Goal: Task Accomplishment & Management: Use online tool/utility

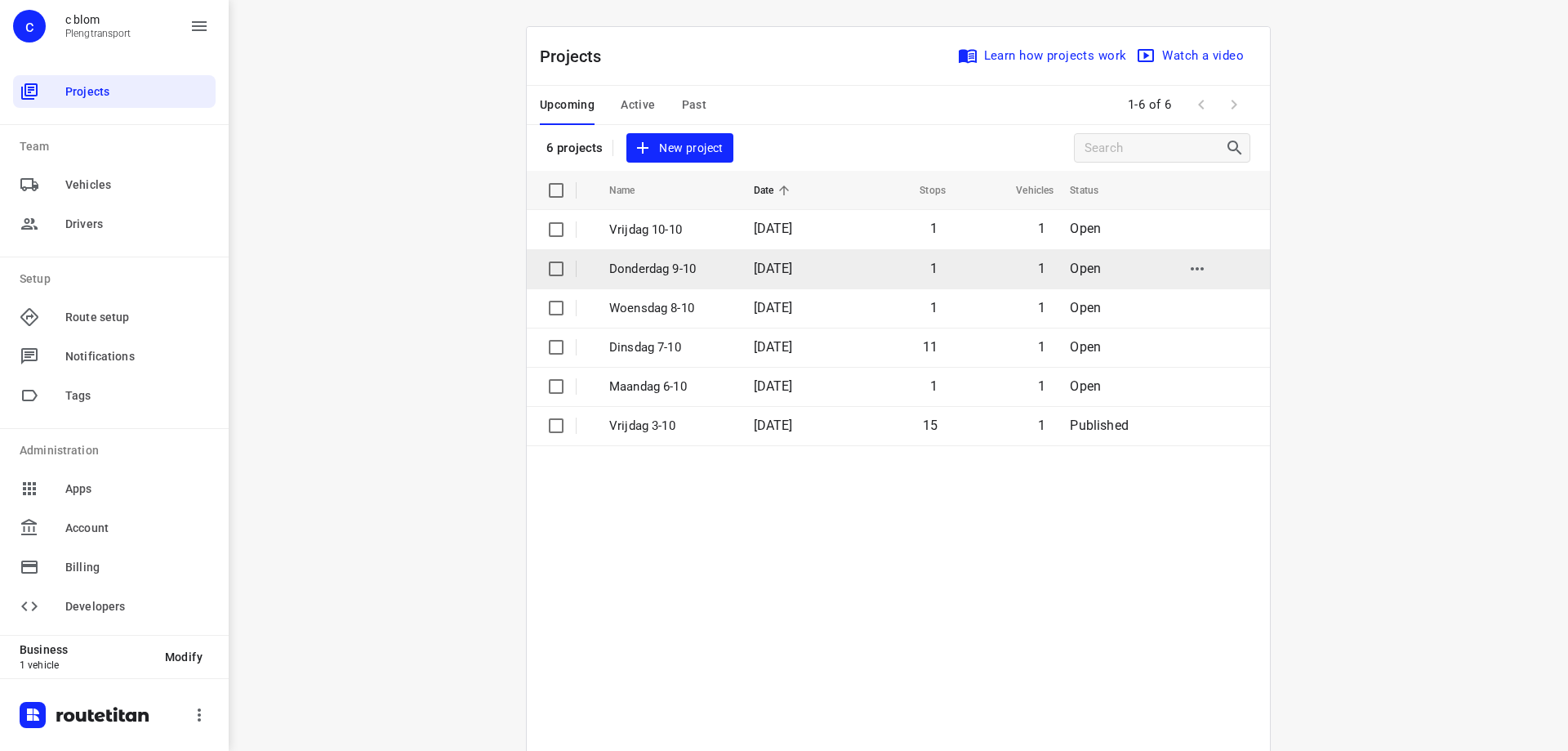
click at [650, 280] on td "Donderdag 9-10" at bounding box center [667, 268] width 148 height 39
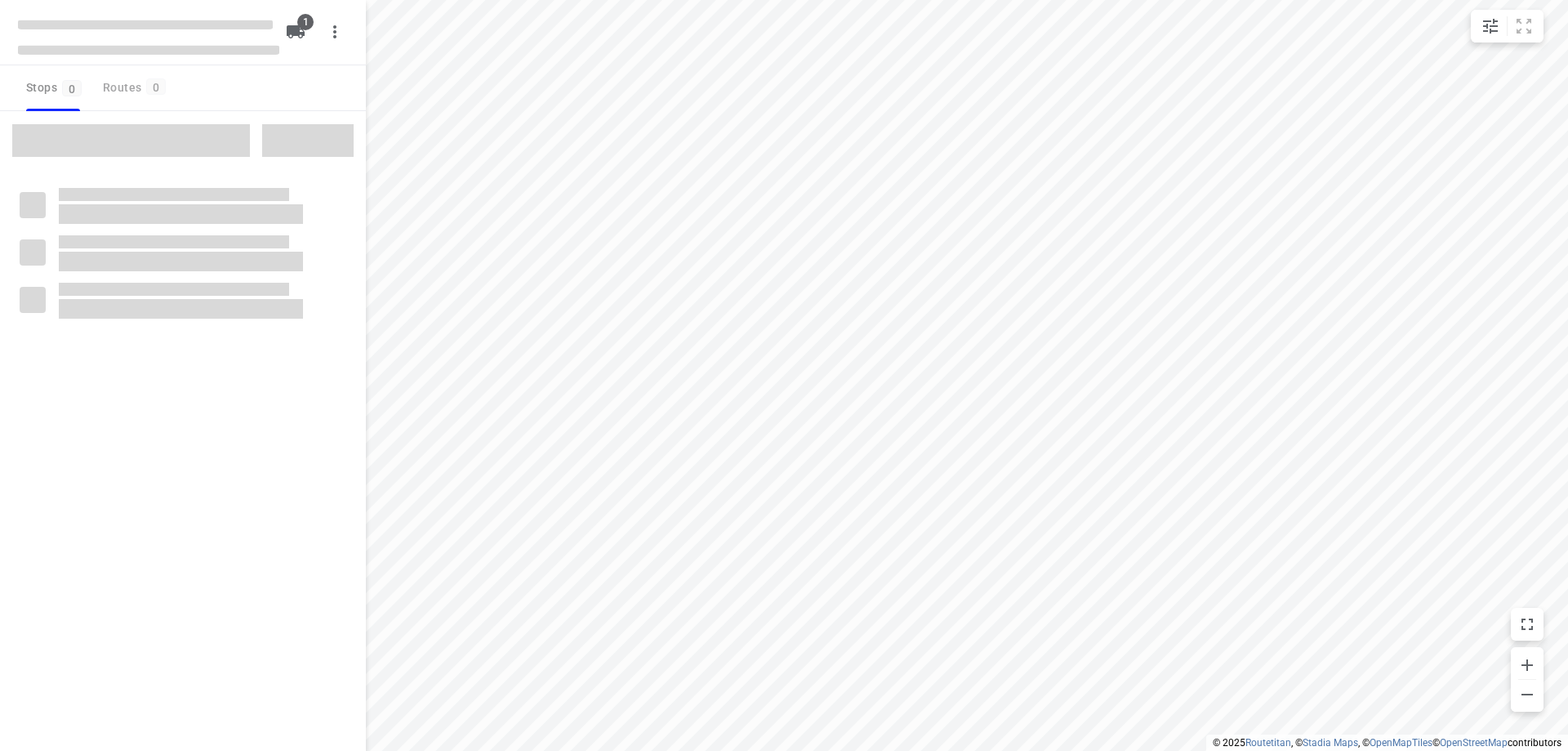
type input "distance"
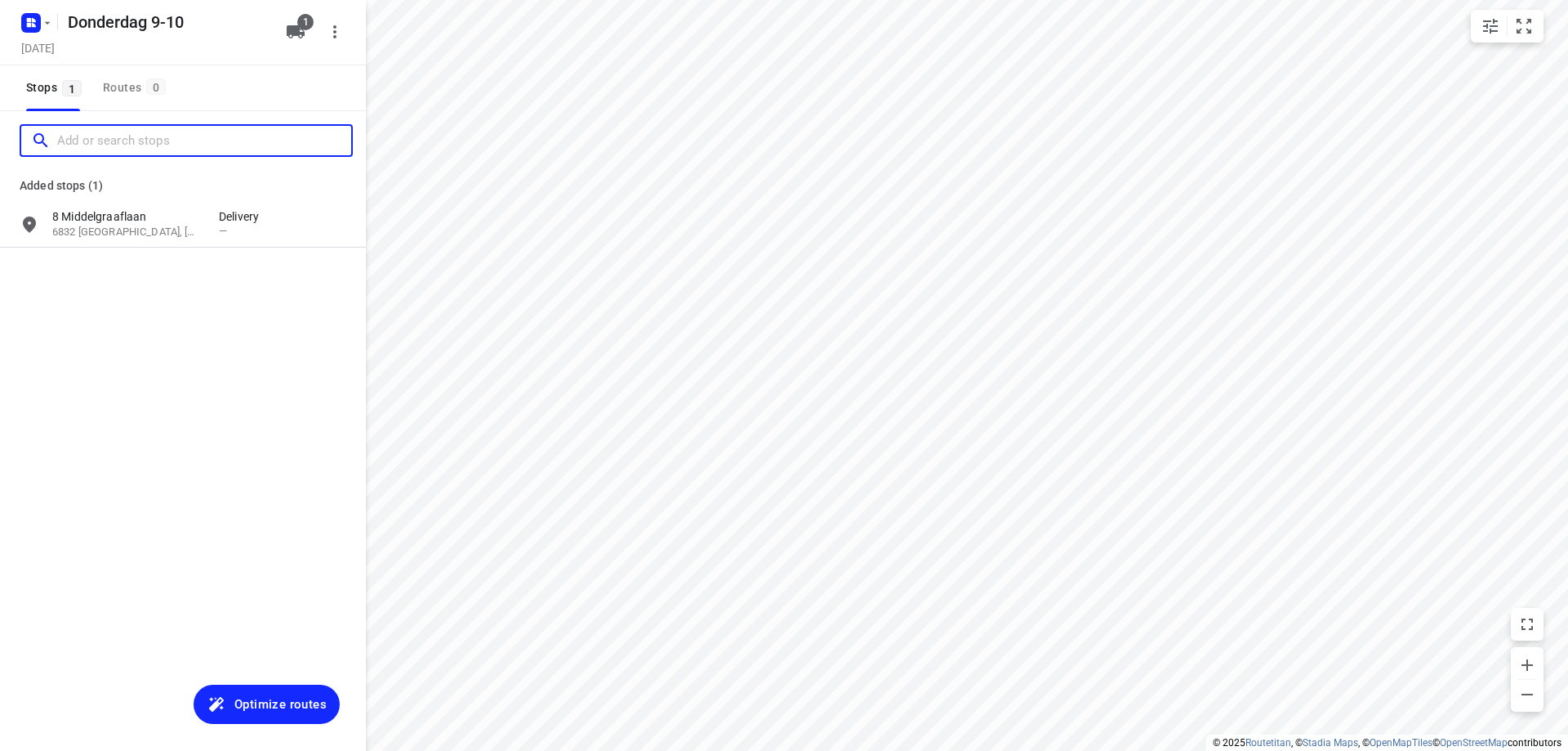
click at [157, 146] on input "Add or search stops" at bounding box center [204, 140] width 294 height 25
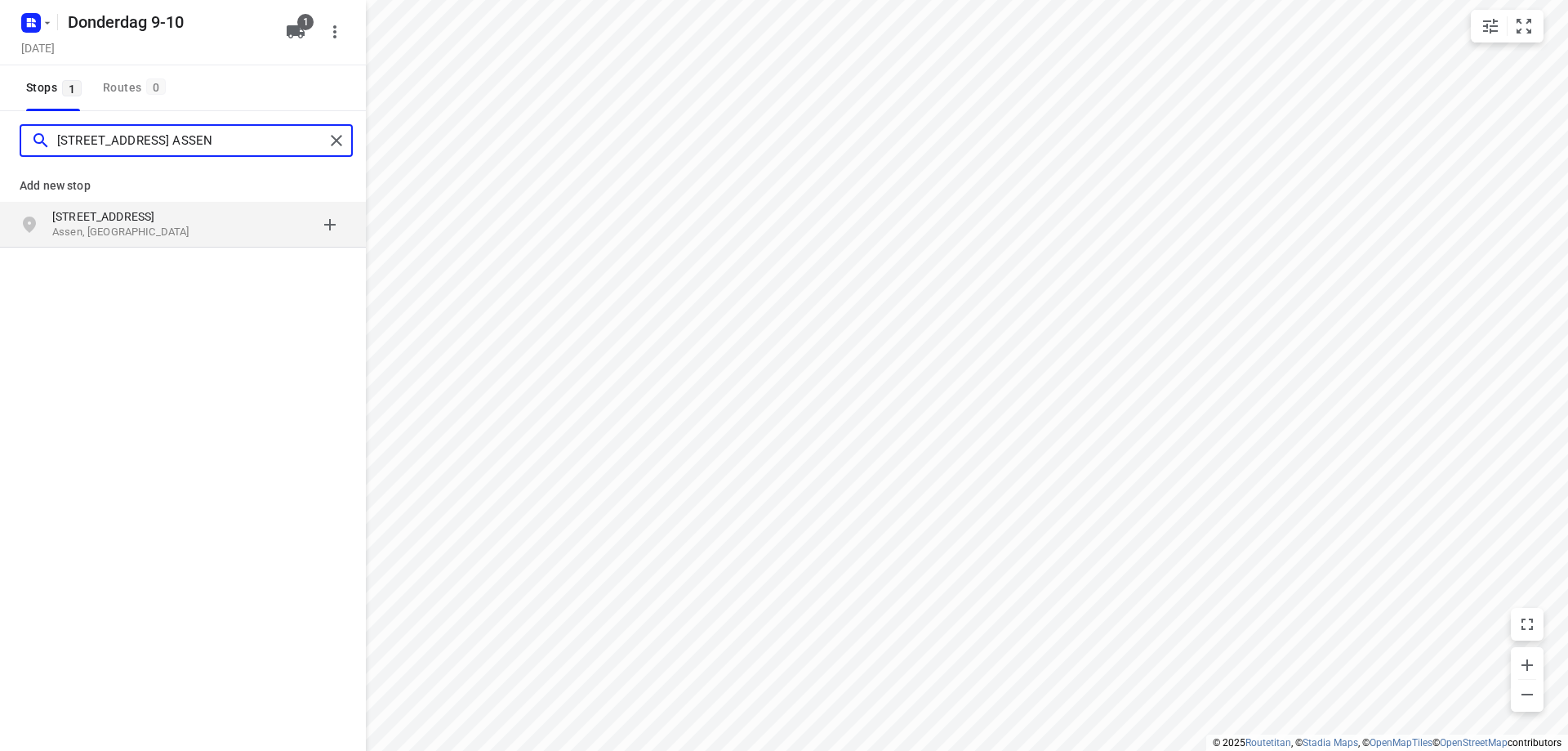
type input "[STREET_ADDRESS] ASSEN"
click at [135, 212] on p "[STREET_ADDRESS]" at bounding box center [127, 216] width 150 height 16
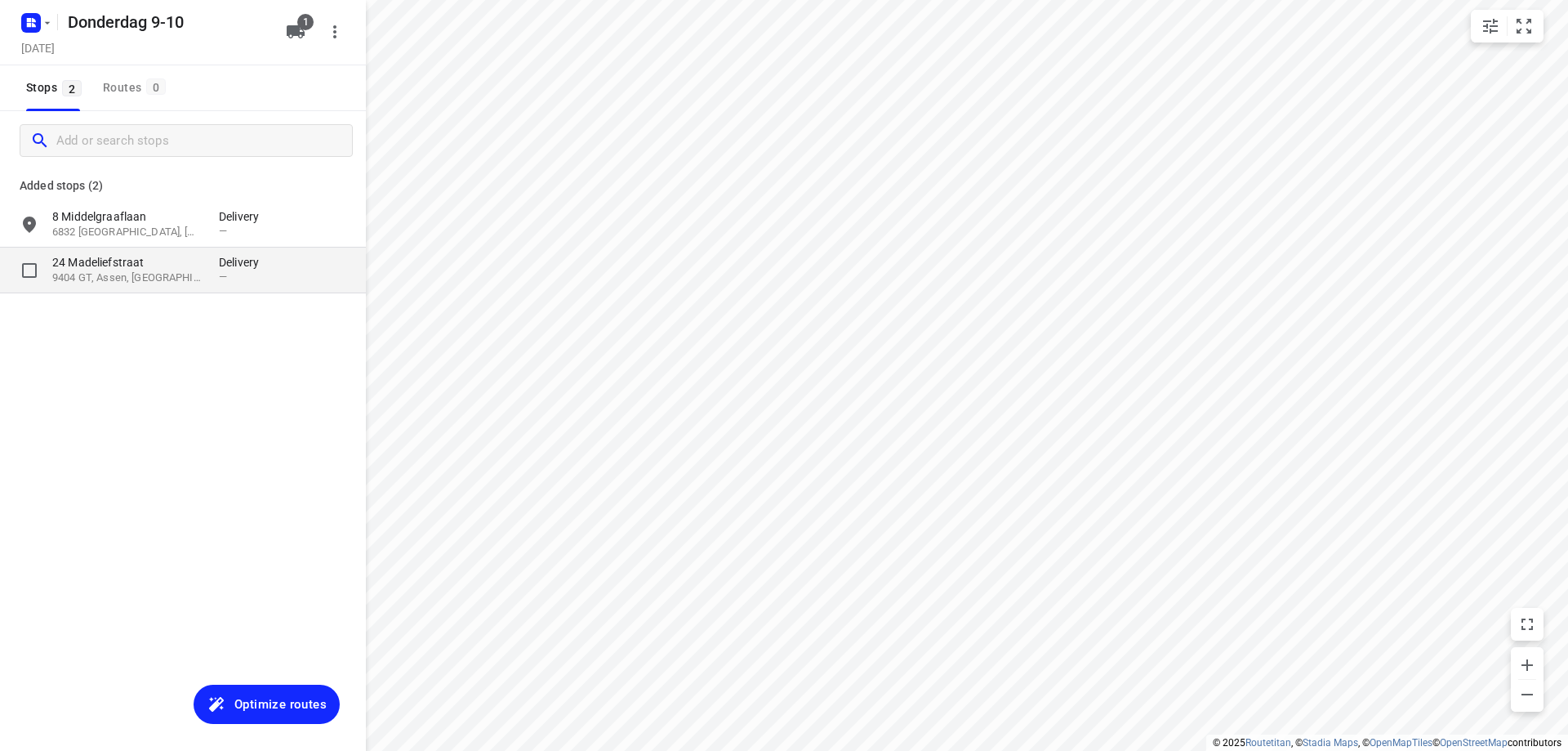
click at [115, 282] on p "9404 GT, Assen, [GEOGRAPHIC_DATA]" at bounding box center [127, 277] width 150 height 15
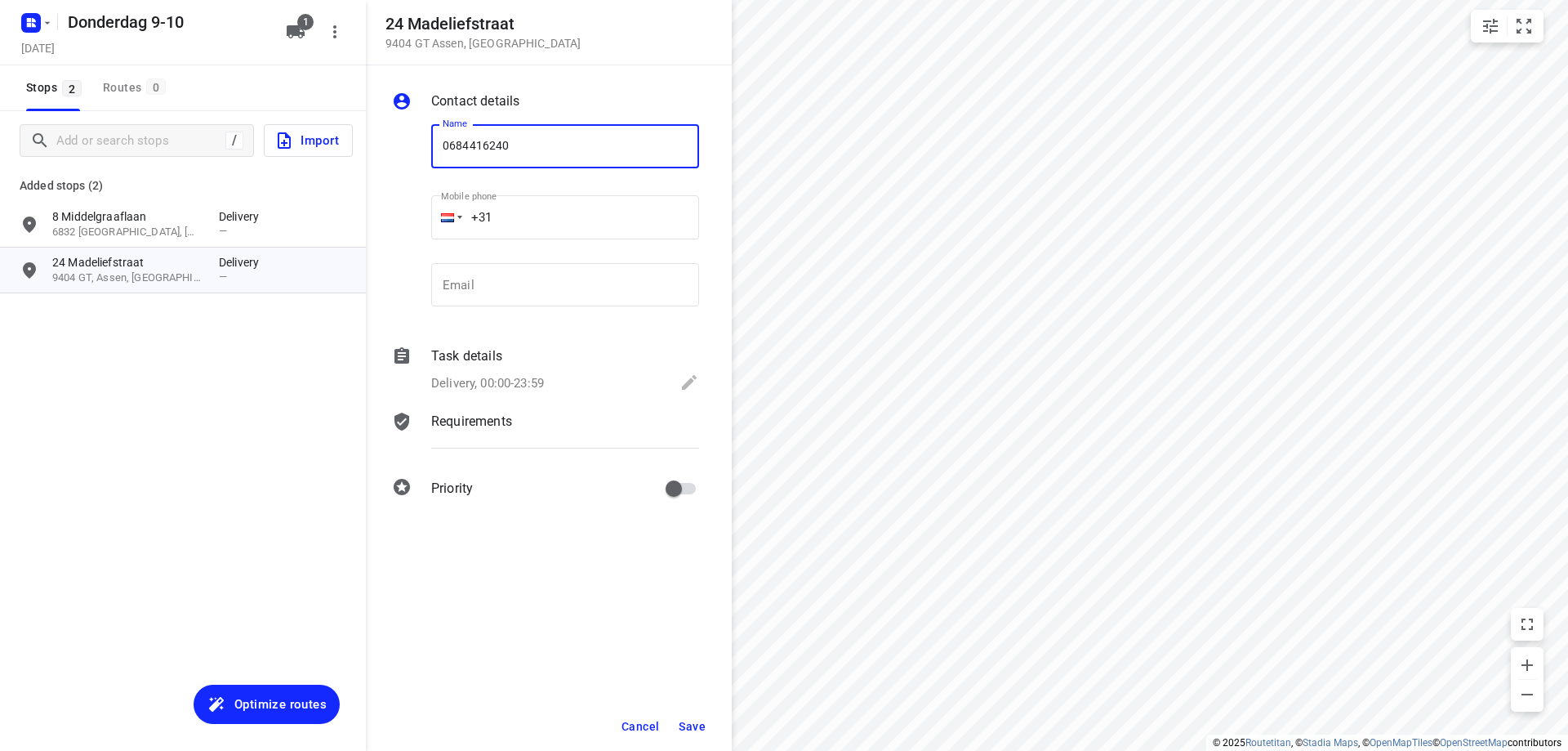
type input "0684416240"
click at [704, 733] on button "Save" at bounding box center [692, 725] width 40 height 29
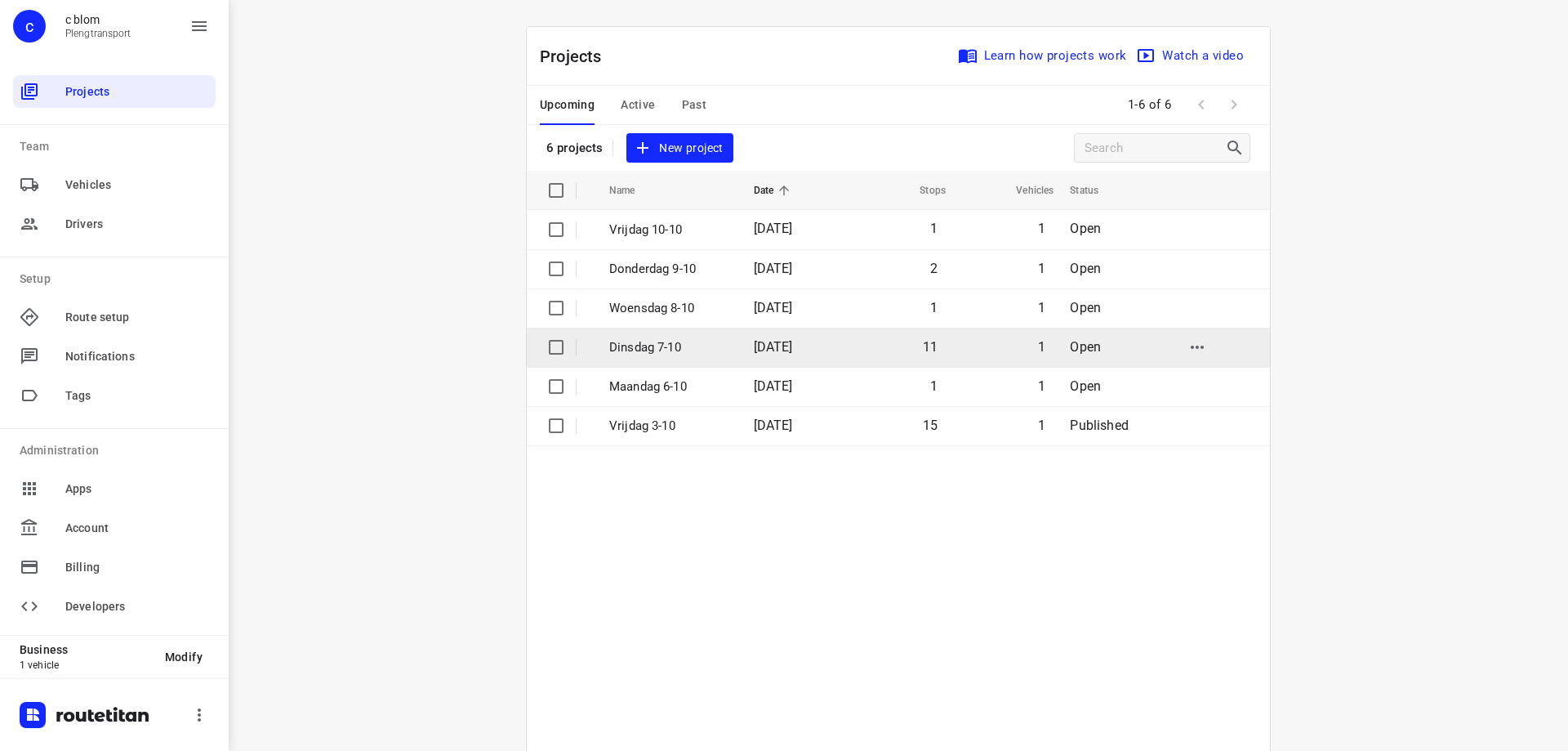
click at [751, 358] on td "[DATE]" at bounding box center [793, 348] width 105 height 39
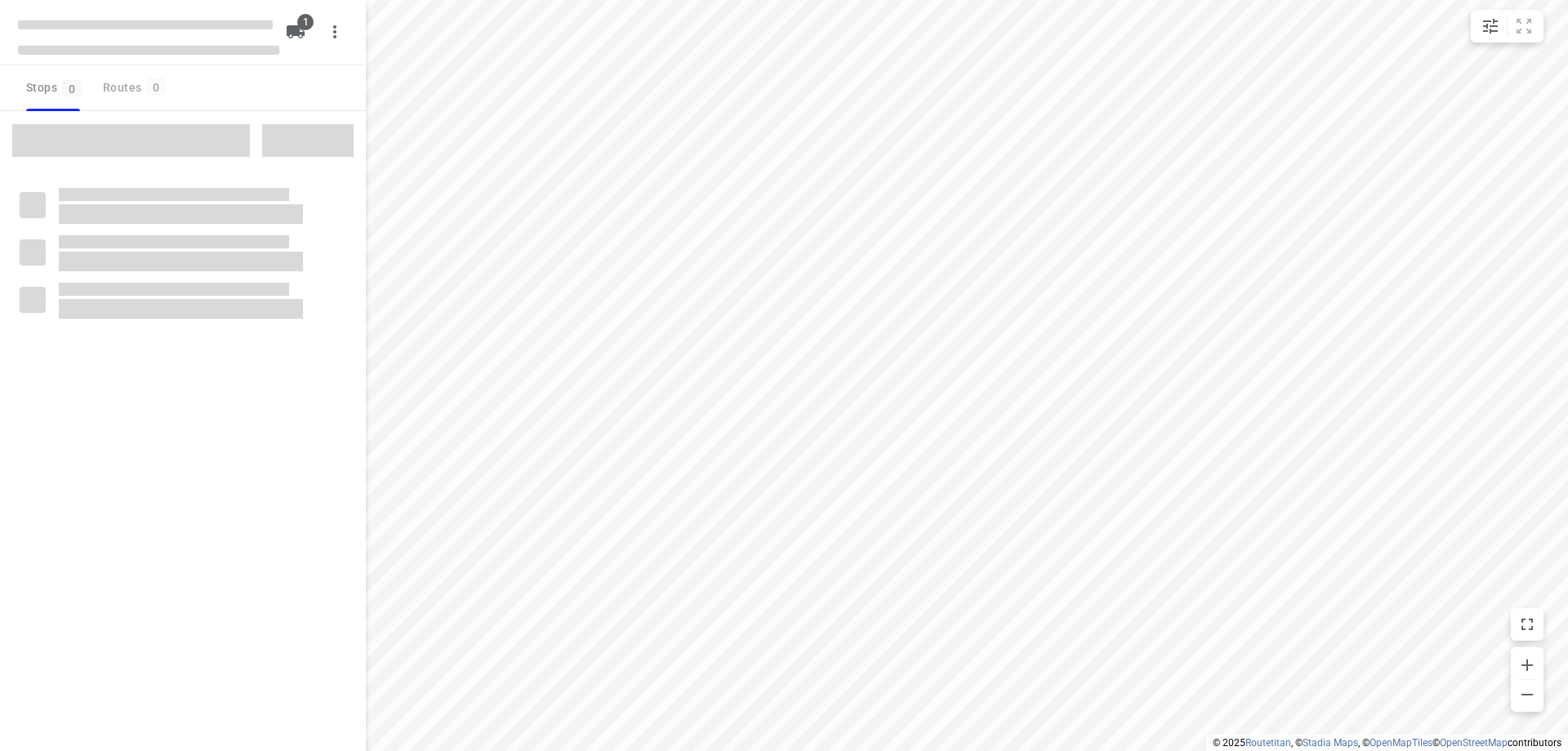
type input "distance"
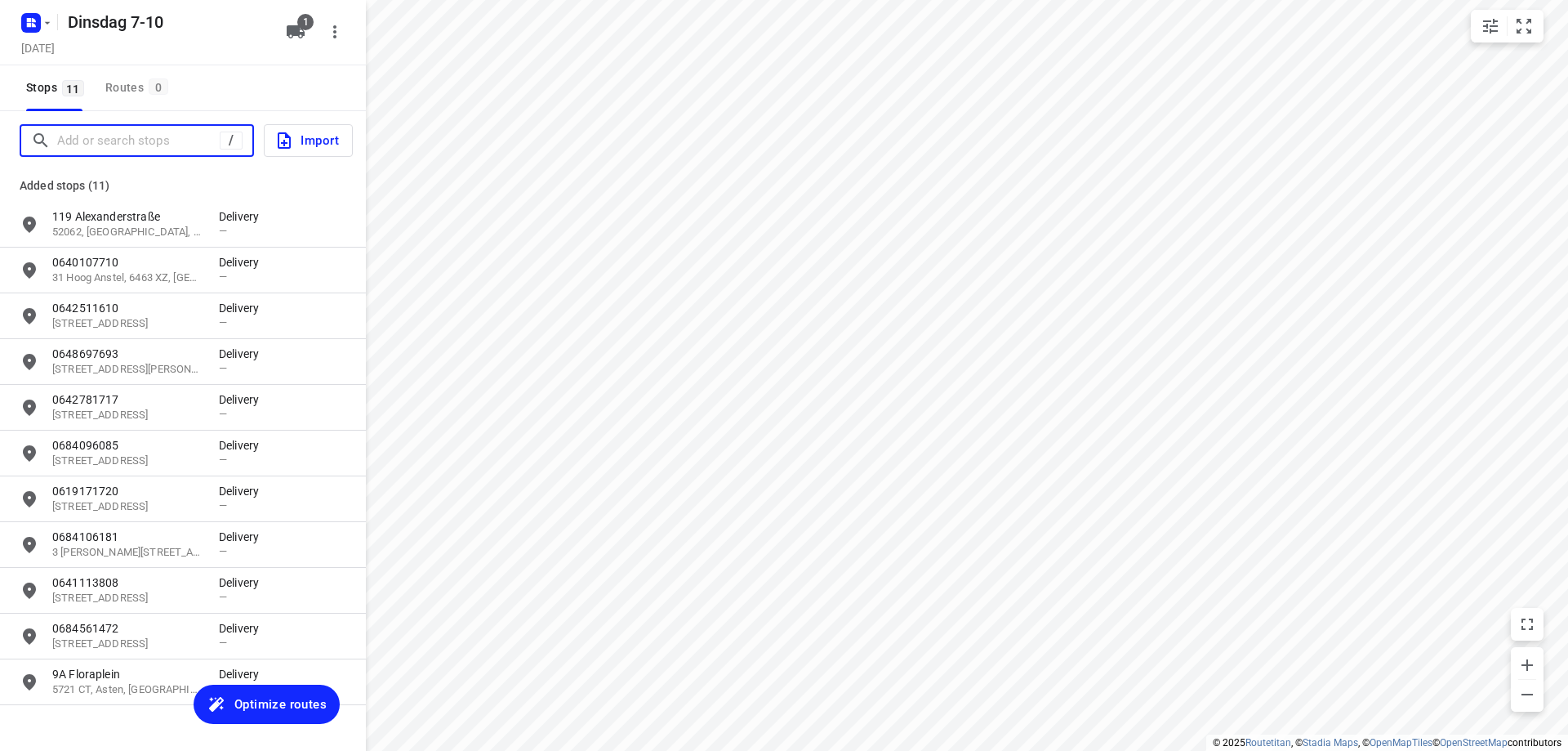
click at [198, 146] on input "Add or search stops" at bounding box center [138, 140] width 163 height 25
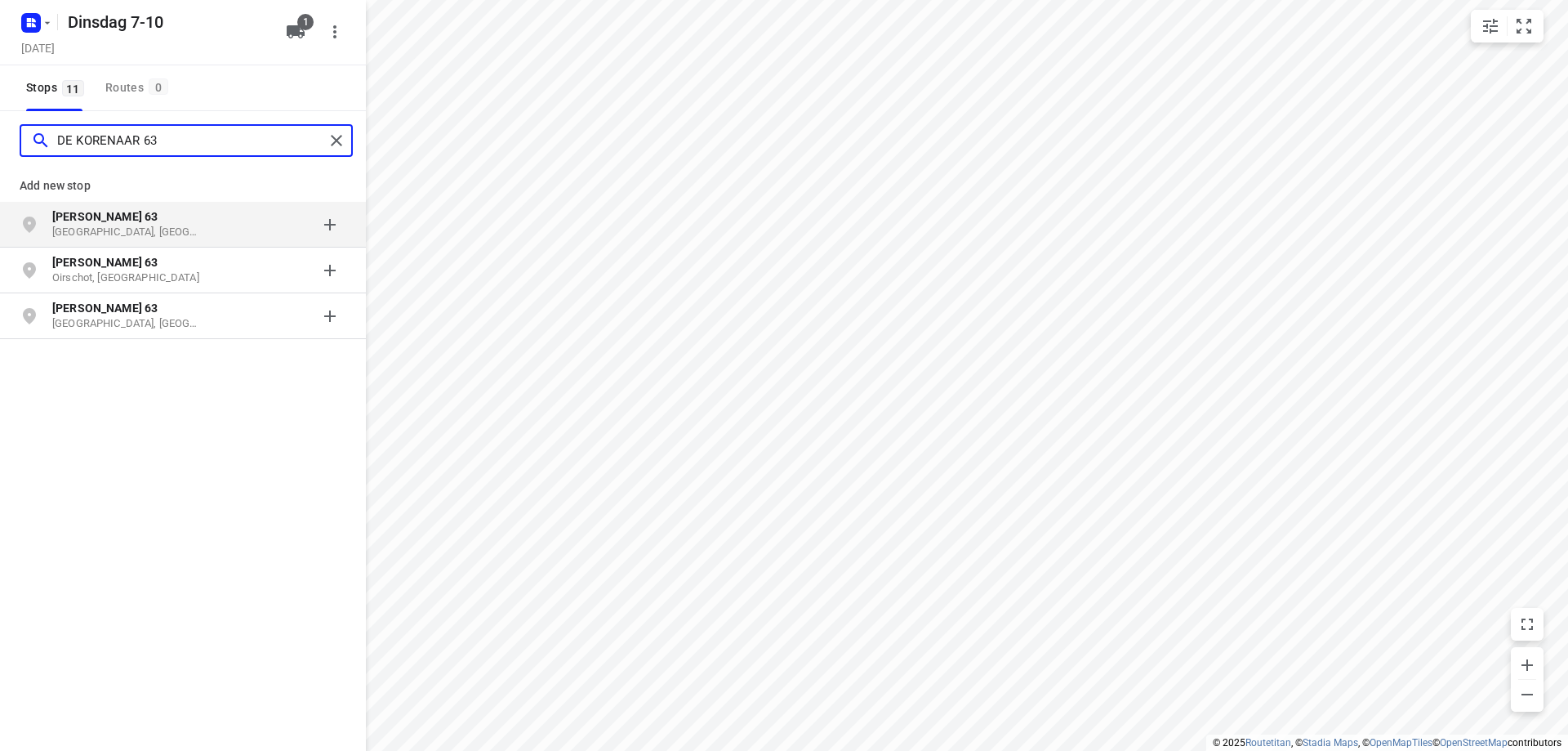
type input "DE KORENAAR 63"
click at [190, 225] on p "[GEOGRAPHIC_DATA], [GEOGRAPHIC_DATA]" at bounding box center [127, 232] width 150 height 15
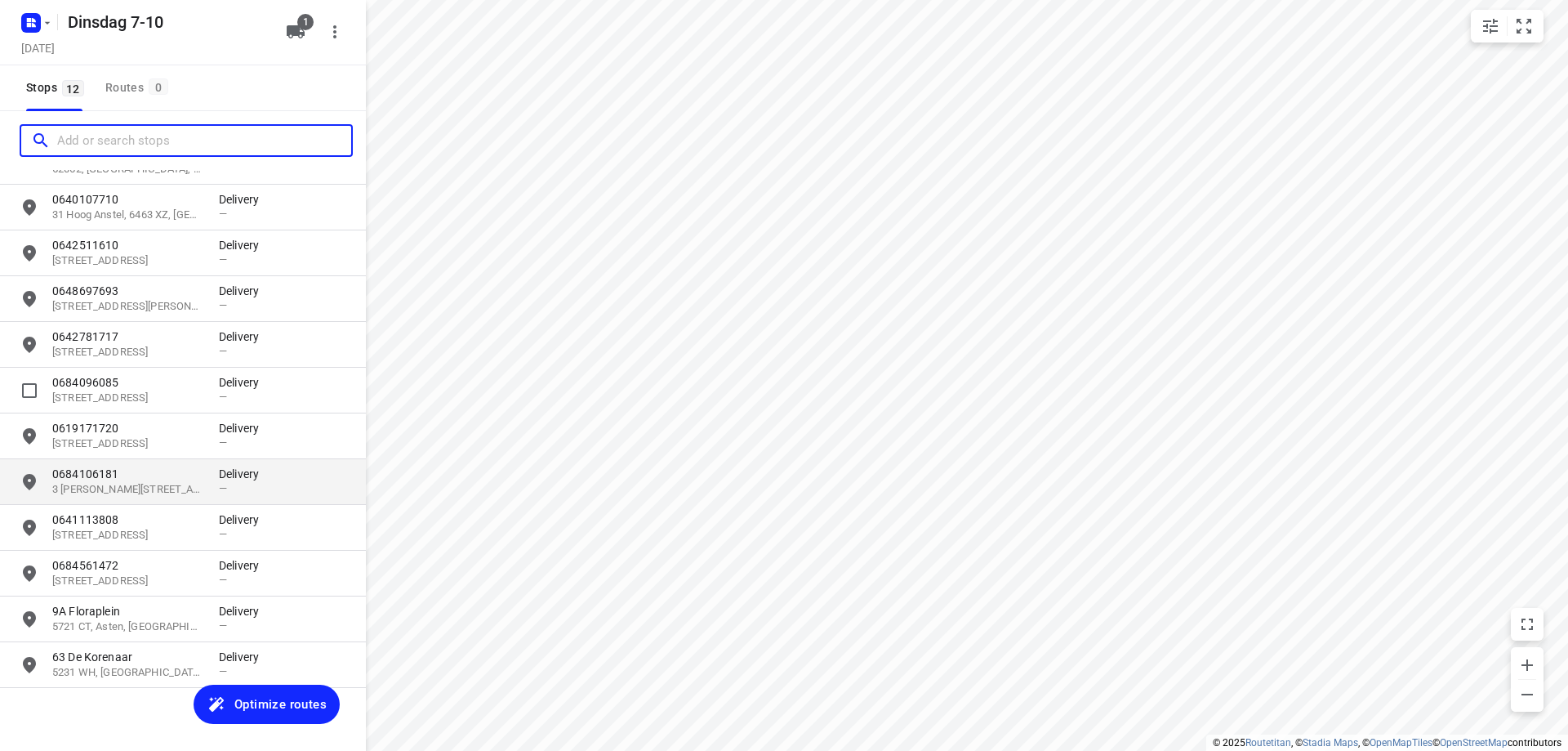
scroll to position [76, 0]
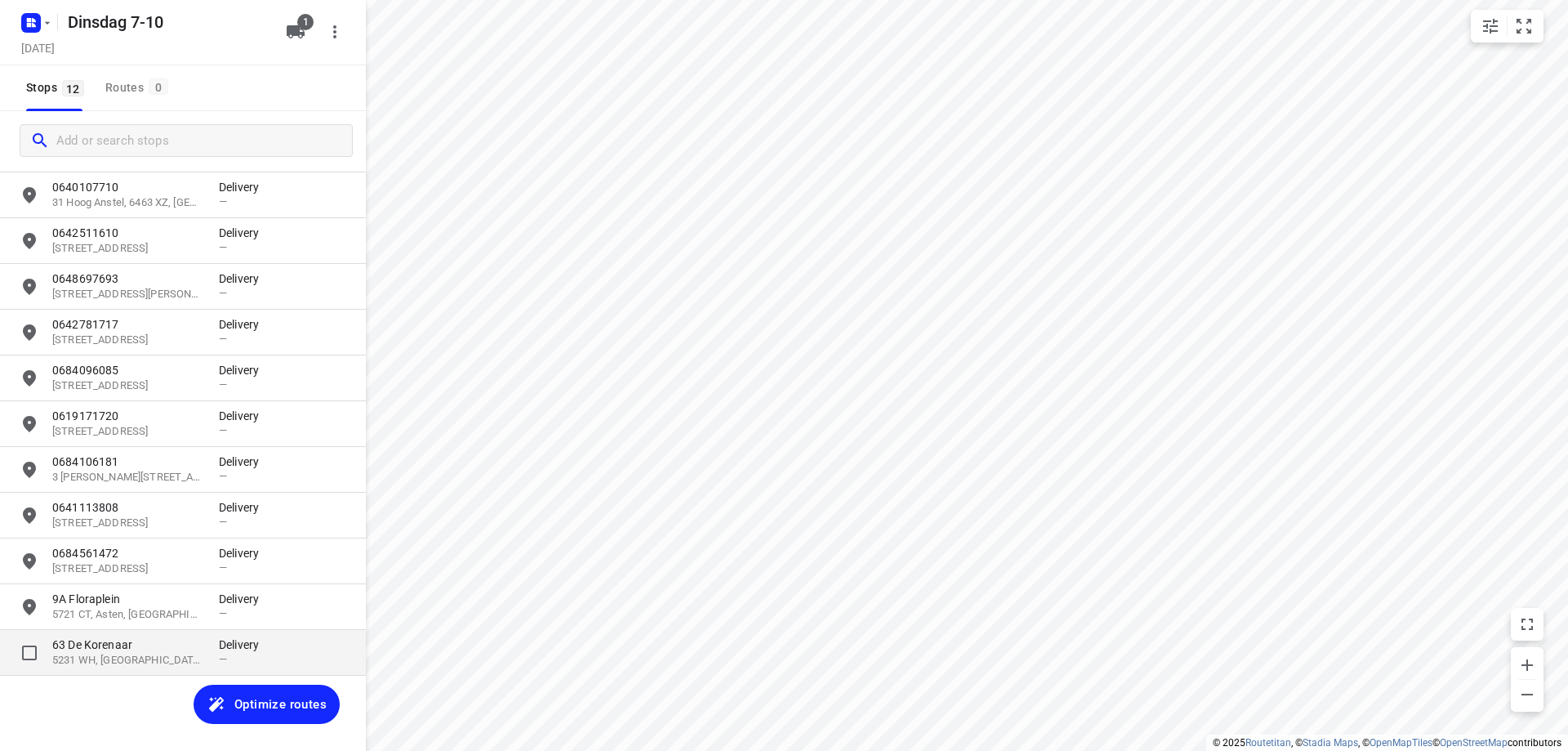
click at [137, 640] on p "63 De Korenaar" at bounding box center [127, 644] width 150 height 16
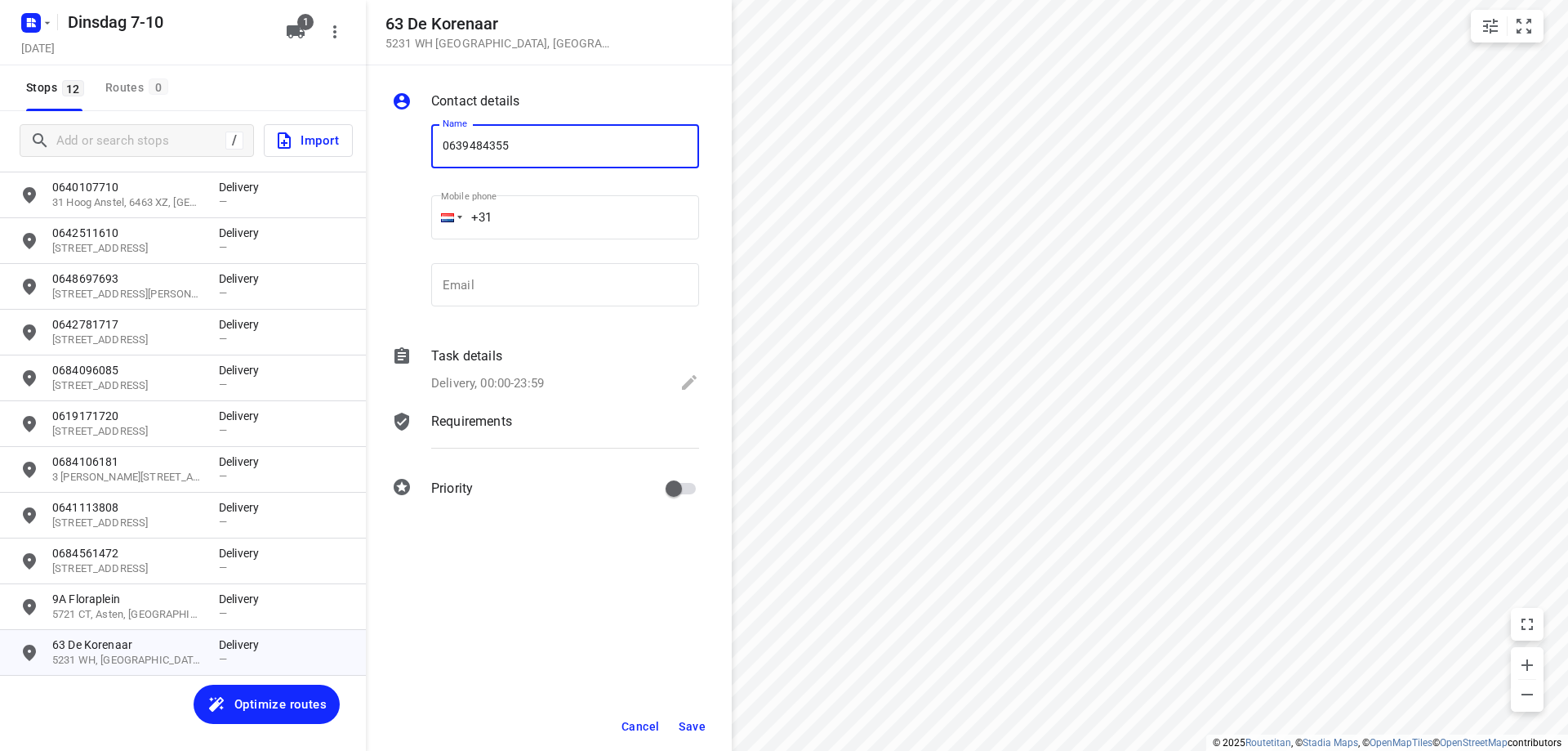
type input "0639484355"
click at [689, 716] on button "Save" at bounding box center [692, 725] width 40 height 29
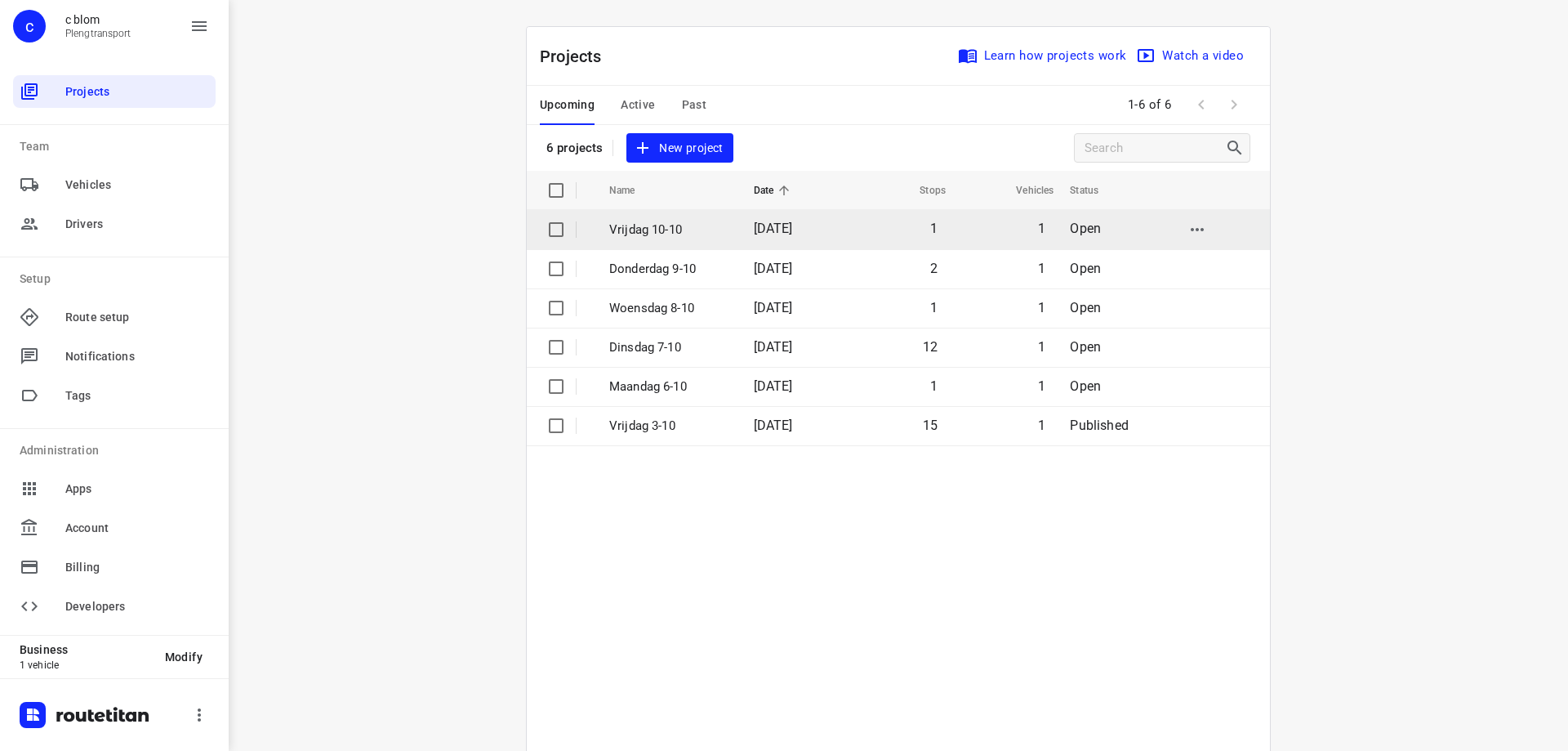
click at [750, 241] on td "[DATE]" at bounding box center [793, 229] width 105 height 39
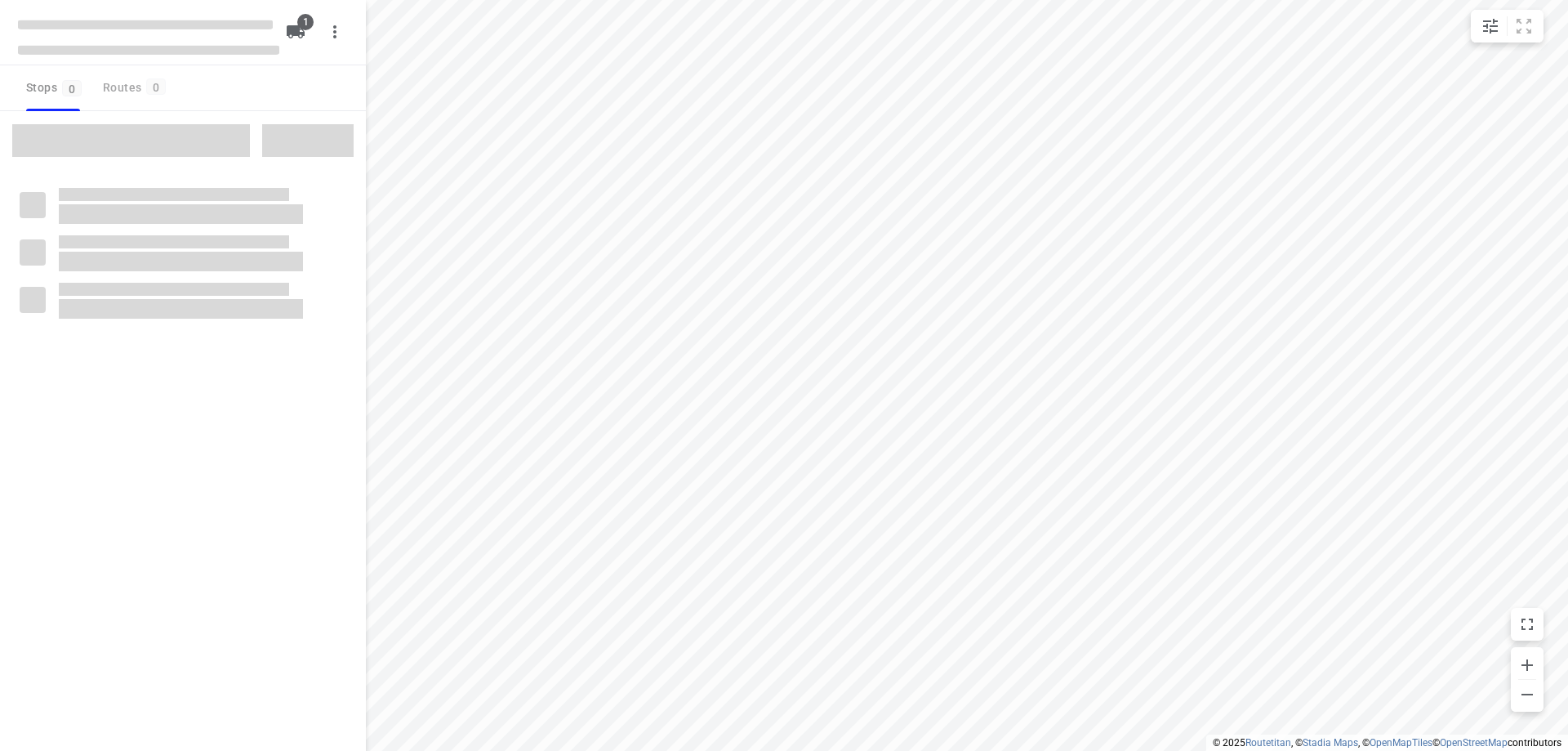
type input "distance"
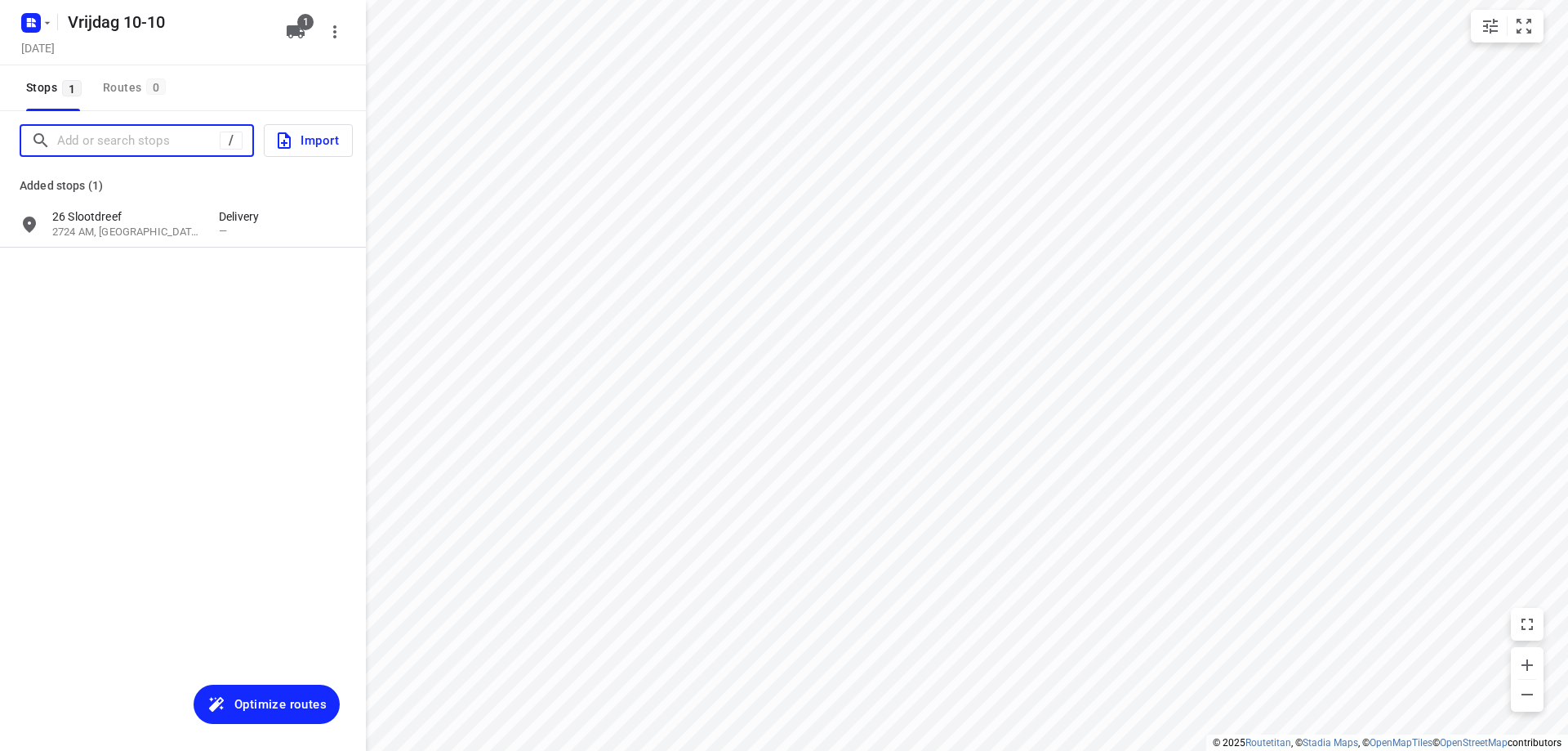
click at [148, 131] on input "Add or search stops" at bounding box center [138, 140] width 163 height 25
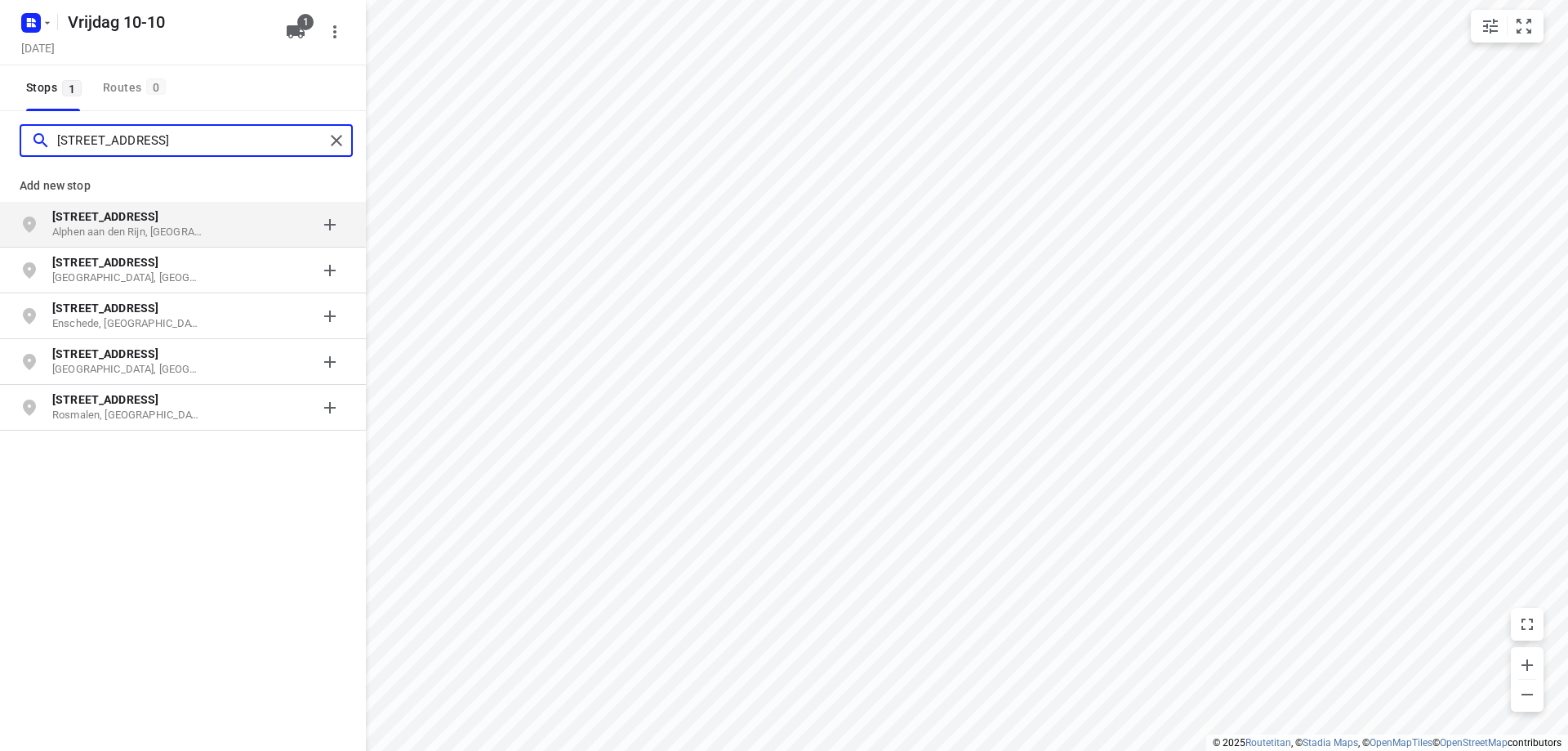
type input "[STREET_ADDRESS]"
click at [114, 216] on b "[STREET_ADDRESS]" at bounding box center [105, 216] width 106 height 13
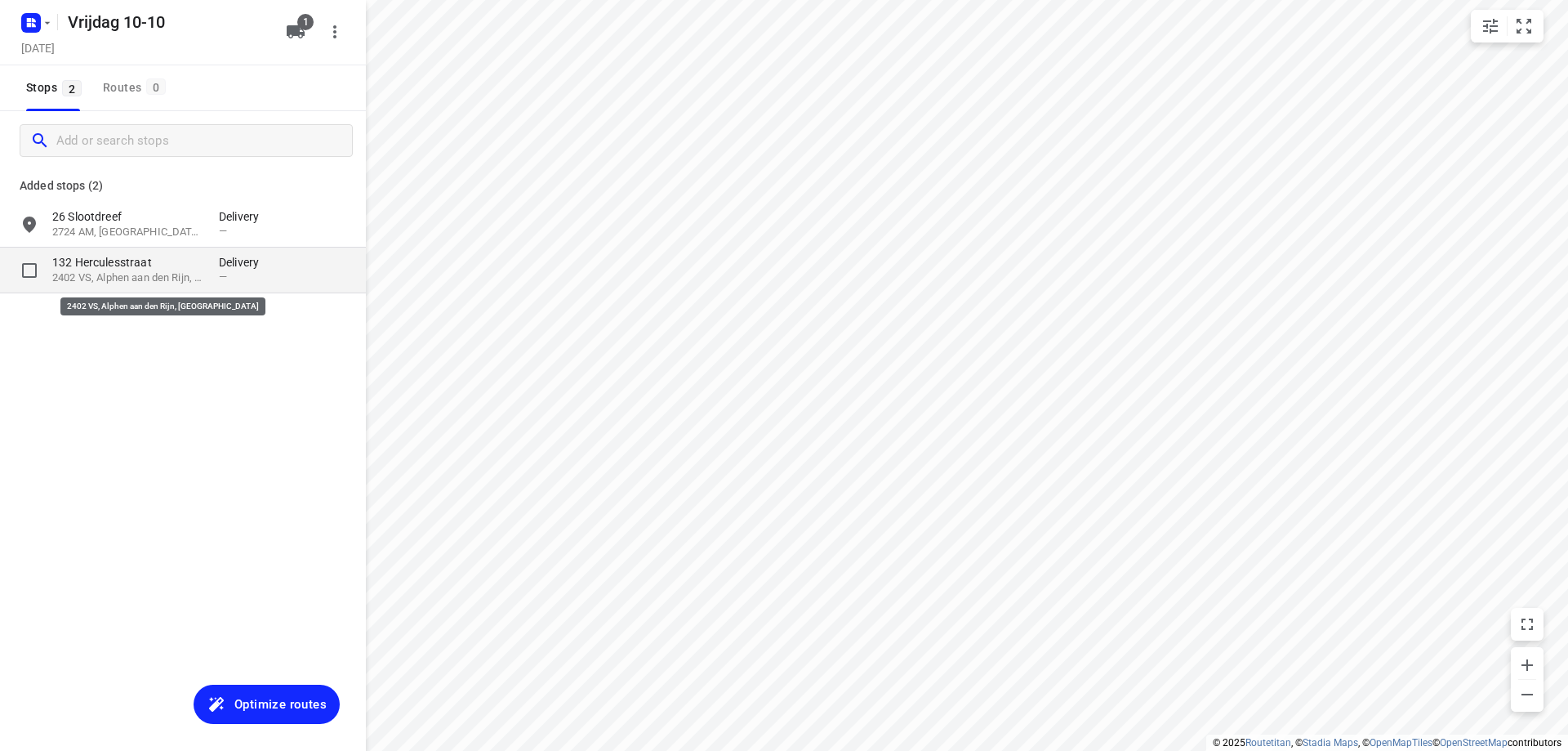
click at [155, 282] on p "2402 VS, Alphen aan den Rijn, [GEOGRAPHIC_DATA]" at bounding box center [127, 277] width 150 height 15
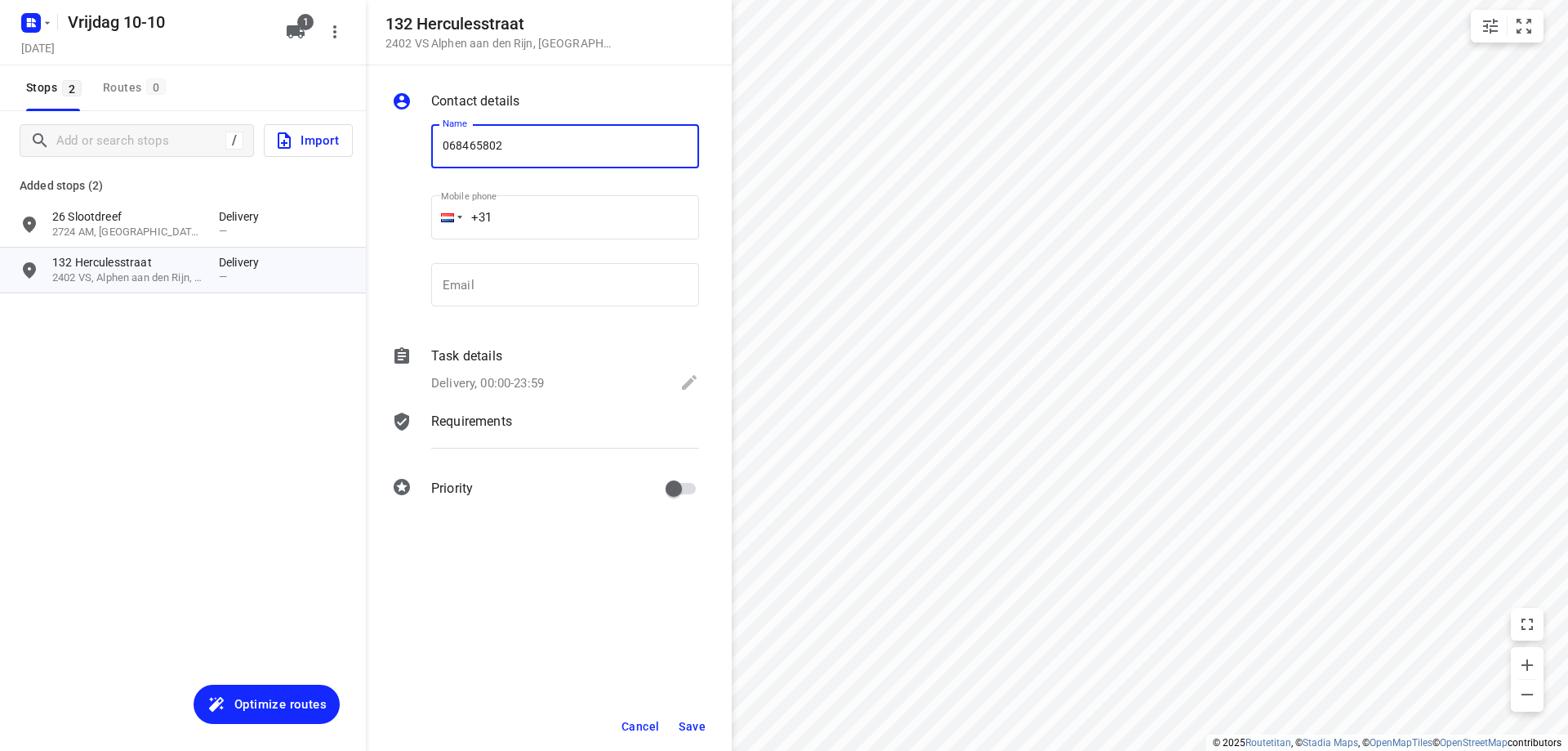
type input "068465802"
click at [708, 721] on button "Save" at bounding box center [692, 725] width 40 height 29
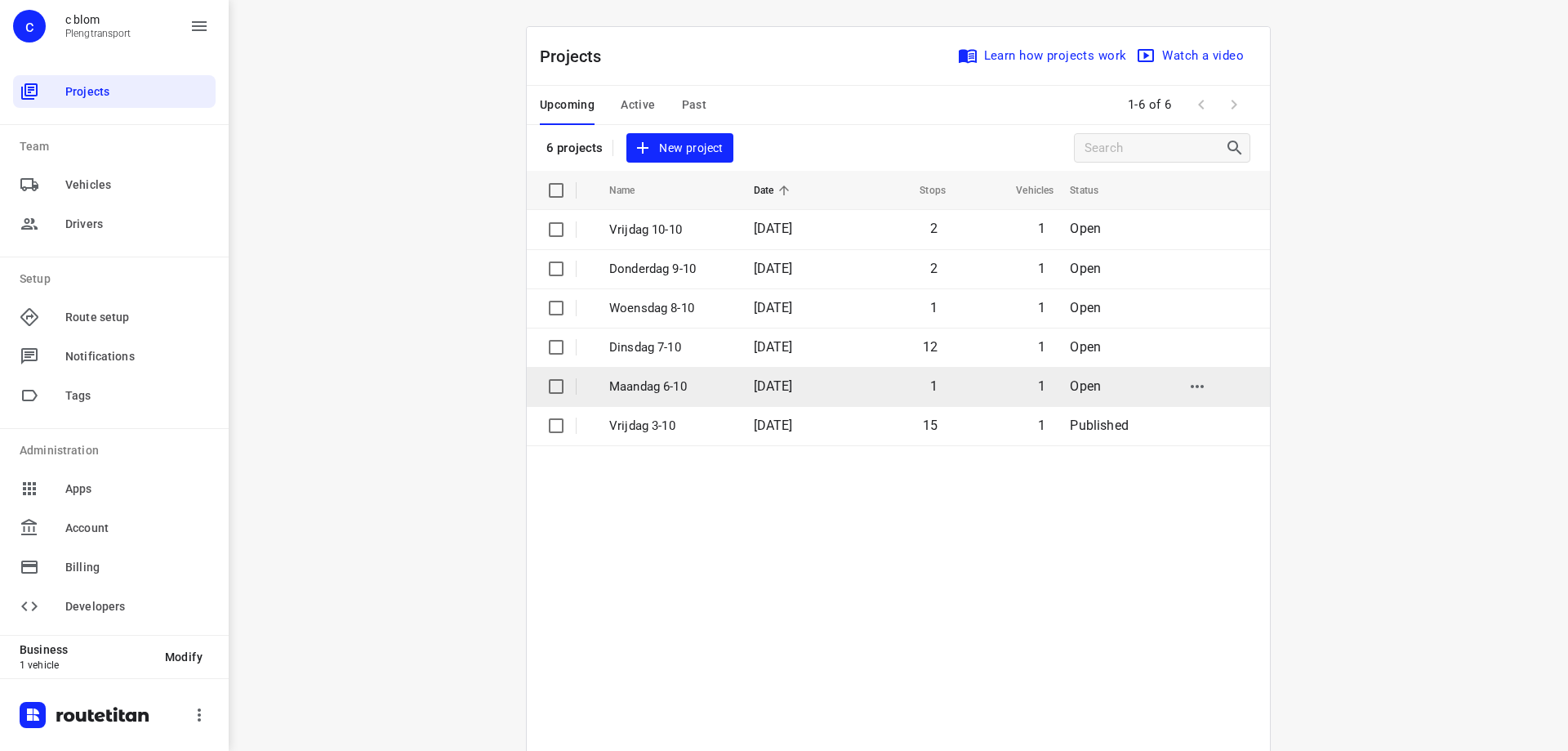
click at [774, 373] on td "[DATE]" at bounding box center [793, 387] width 105 height 39
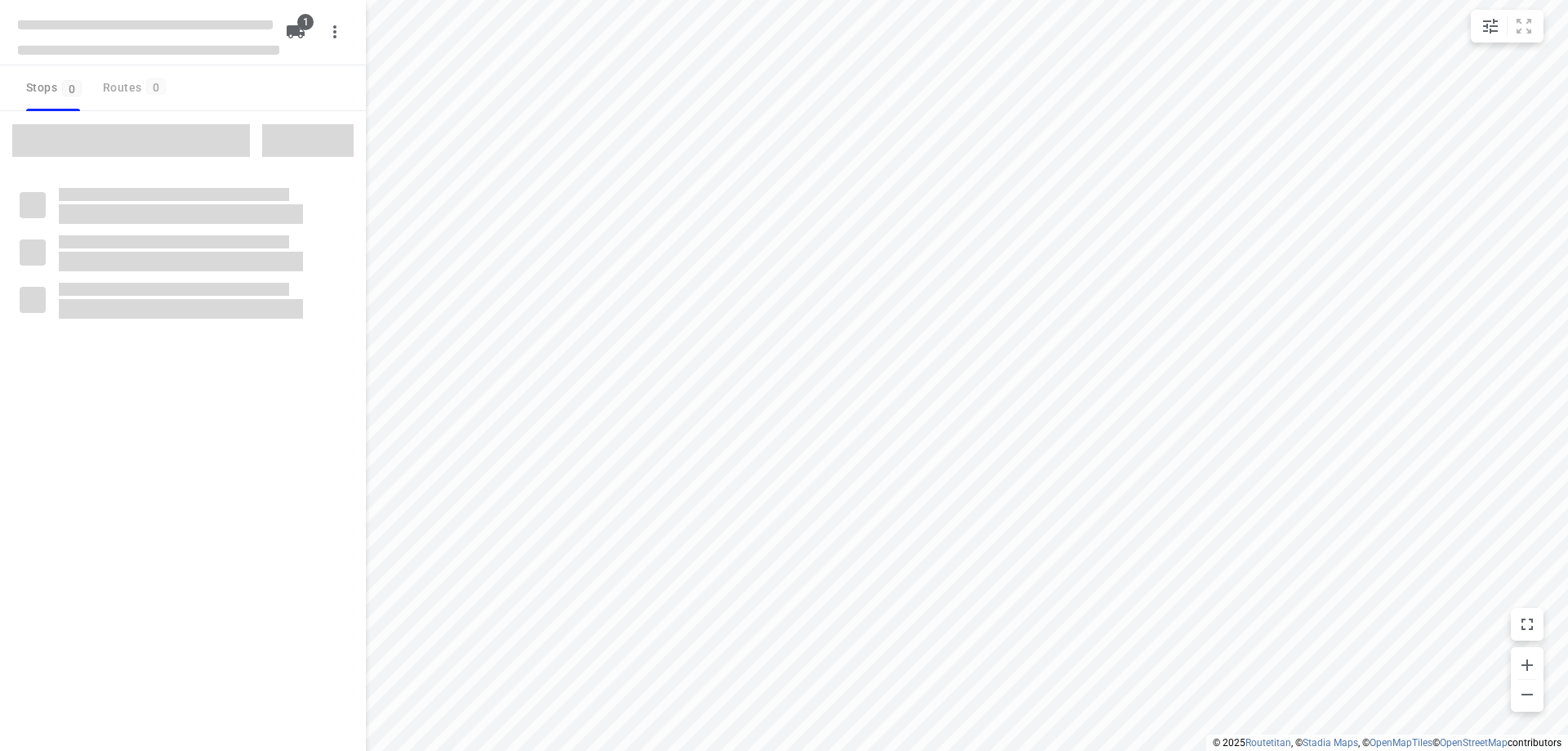
type input "distance"
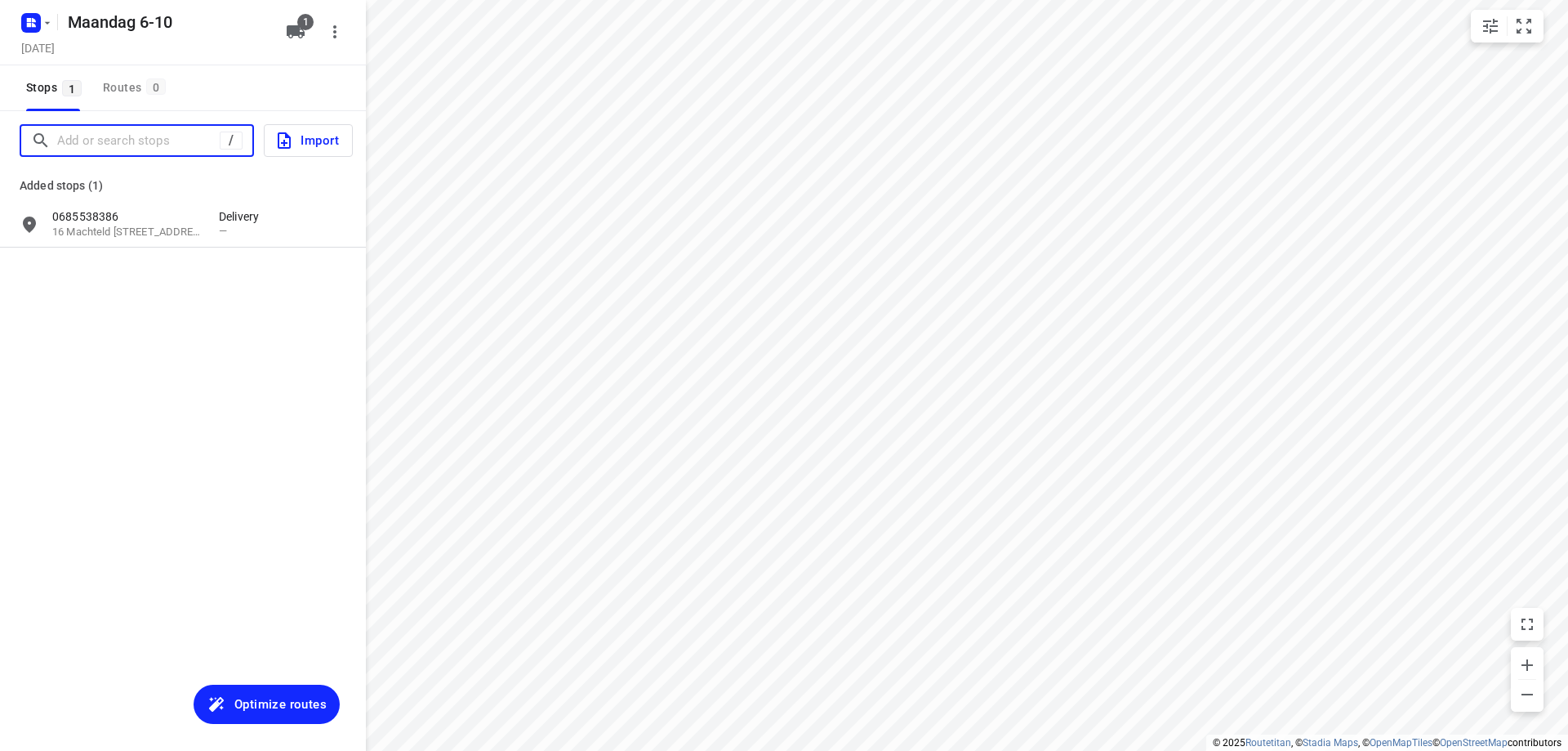
click at [180, 148] on input "Add or search stops" at bounding box center [138, 140] width 163 height 25
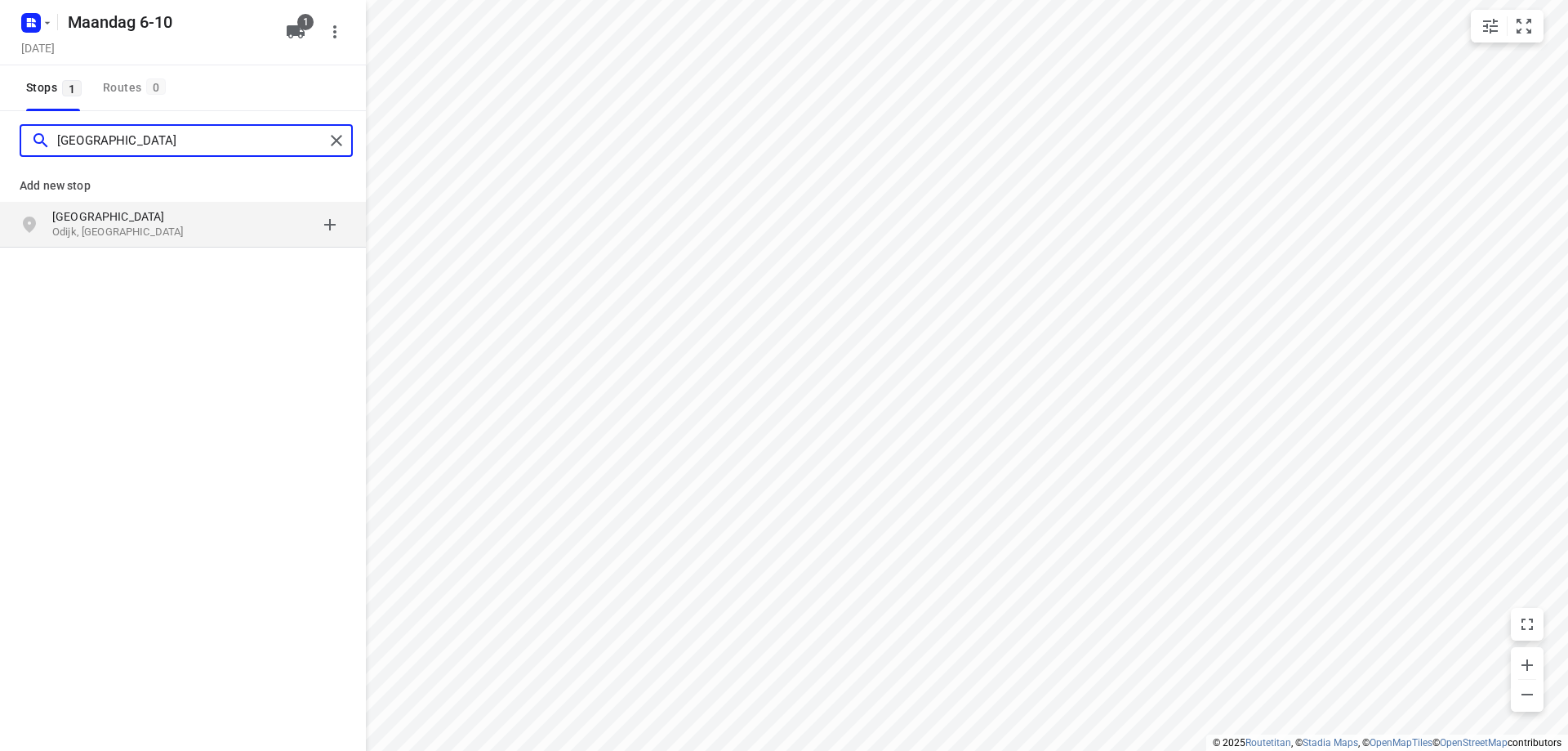
click at [222, 139] on input "[GEOGRAPHIC_DATA]" at bounding box center [190, 140] width 267 height 25
type input "[GEOGRAPHIC_DATA]"
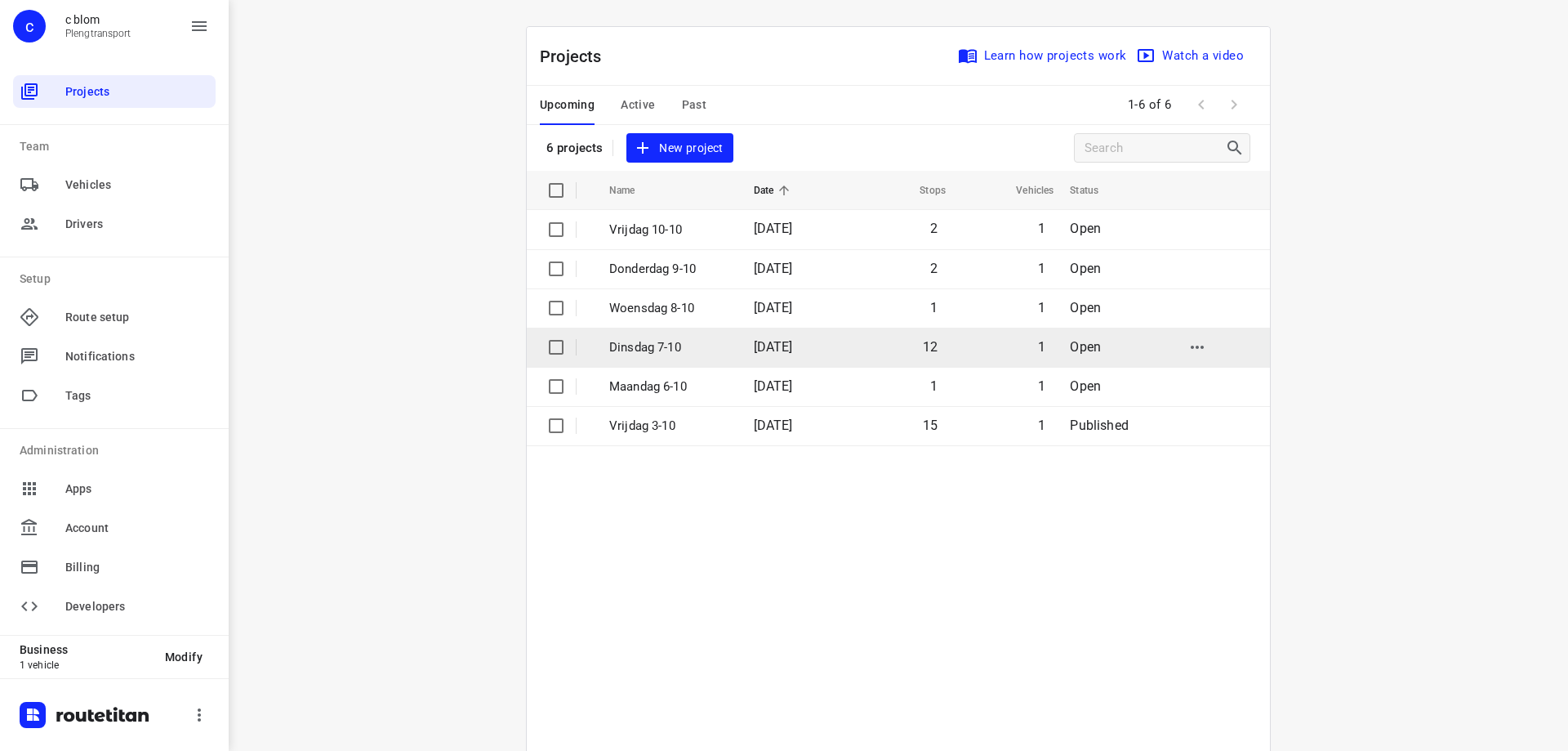
click at [677, 349] on p "Dinsdag 7-10" at bounding box center [669, 347] width 120 height 19
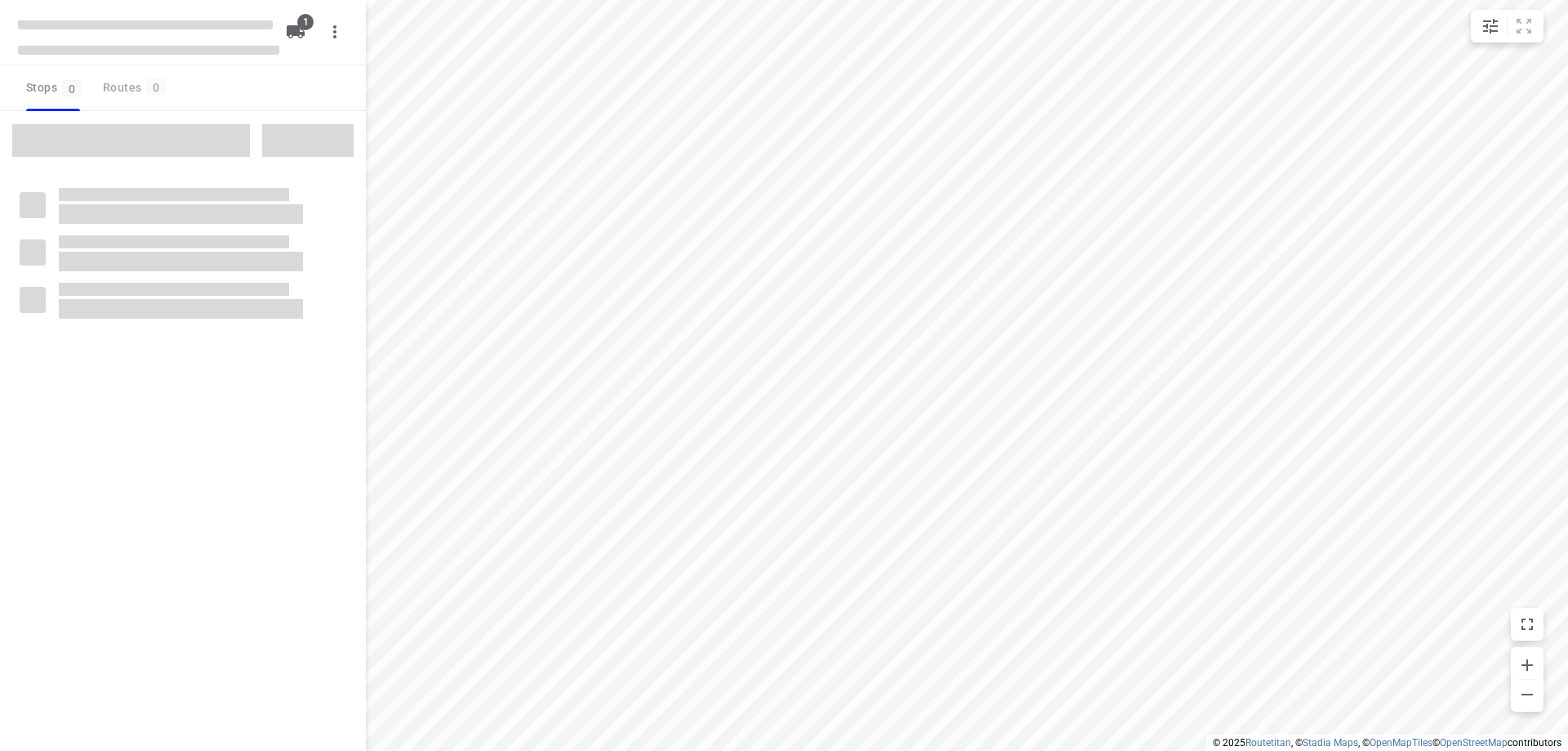
type input "distance"
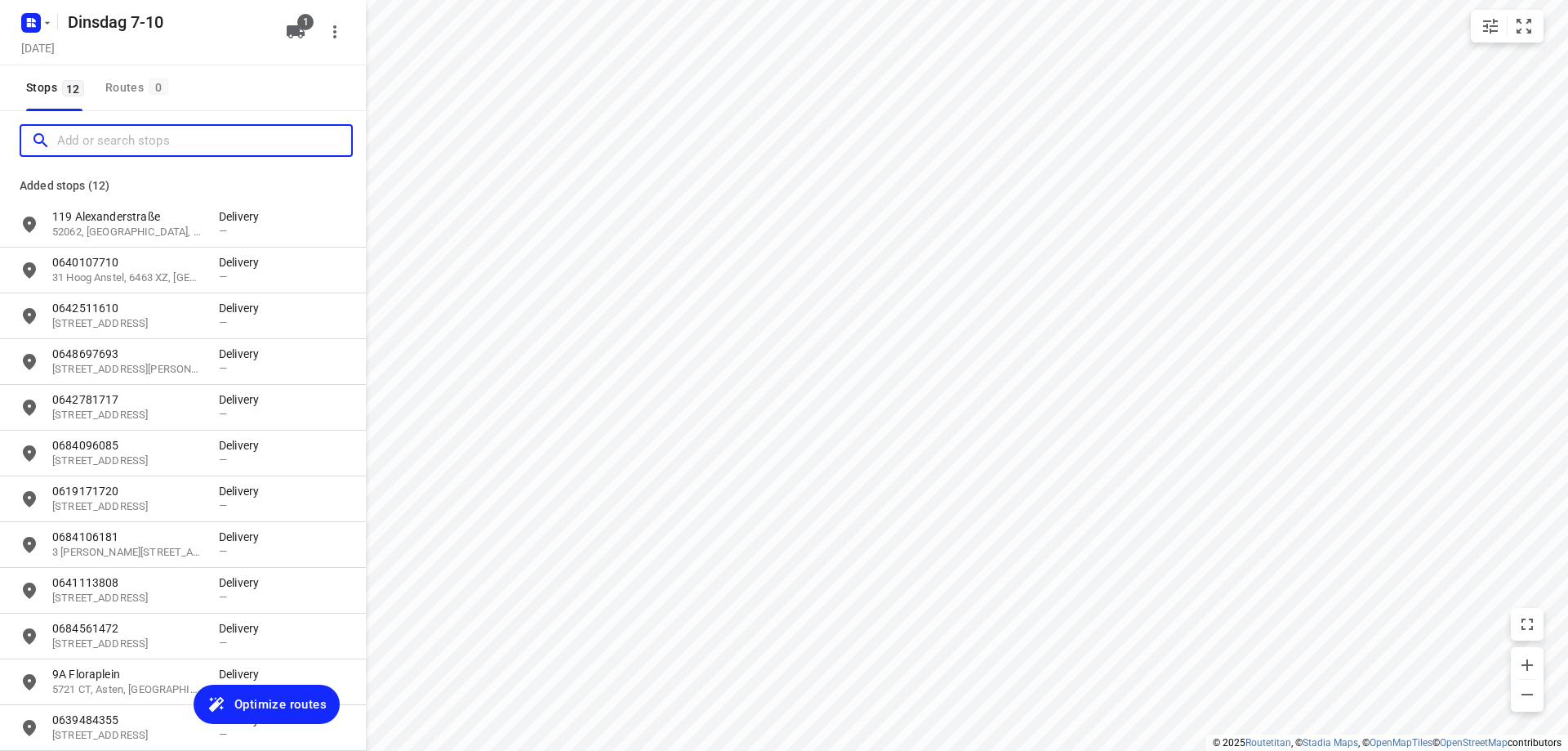
click at [110, 132] on input "Add or search stops" at bounding box center [204, 140] width 294 height 25
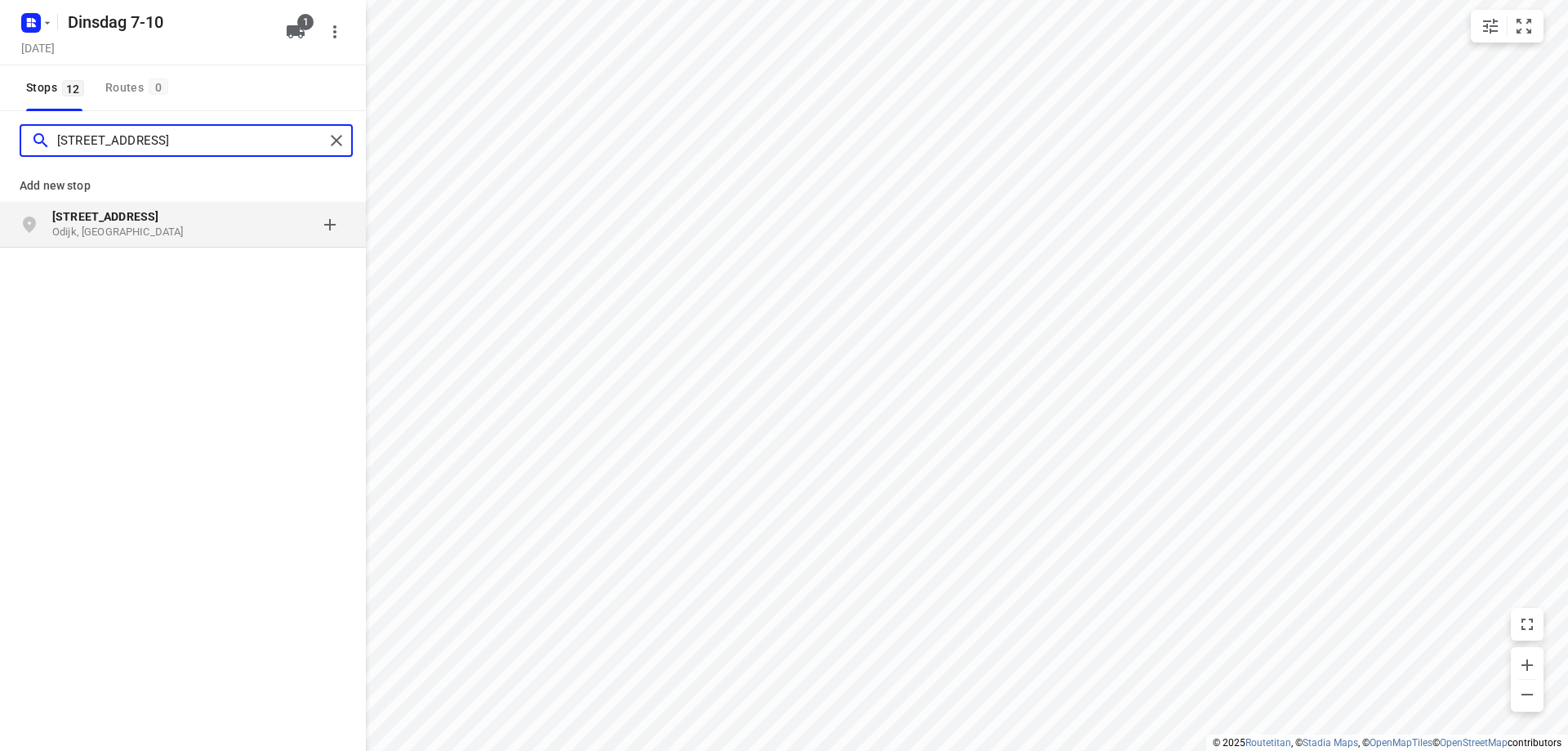
type input "[STREET_ADDRESS]"
click at [61, 225] on p "Odijk, [GEOGRAPHIC_DATA]" at bounding box center [127, 232] width 150 height 15
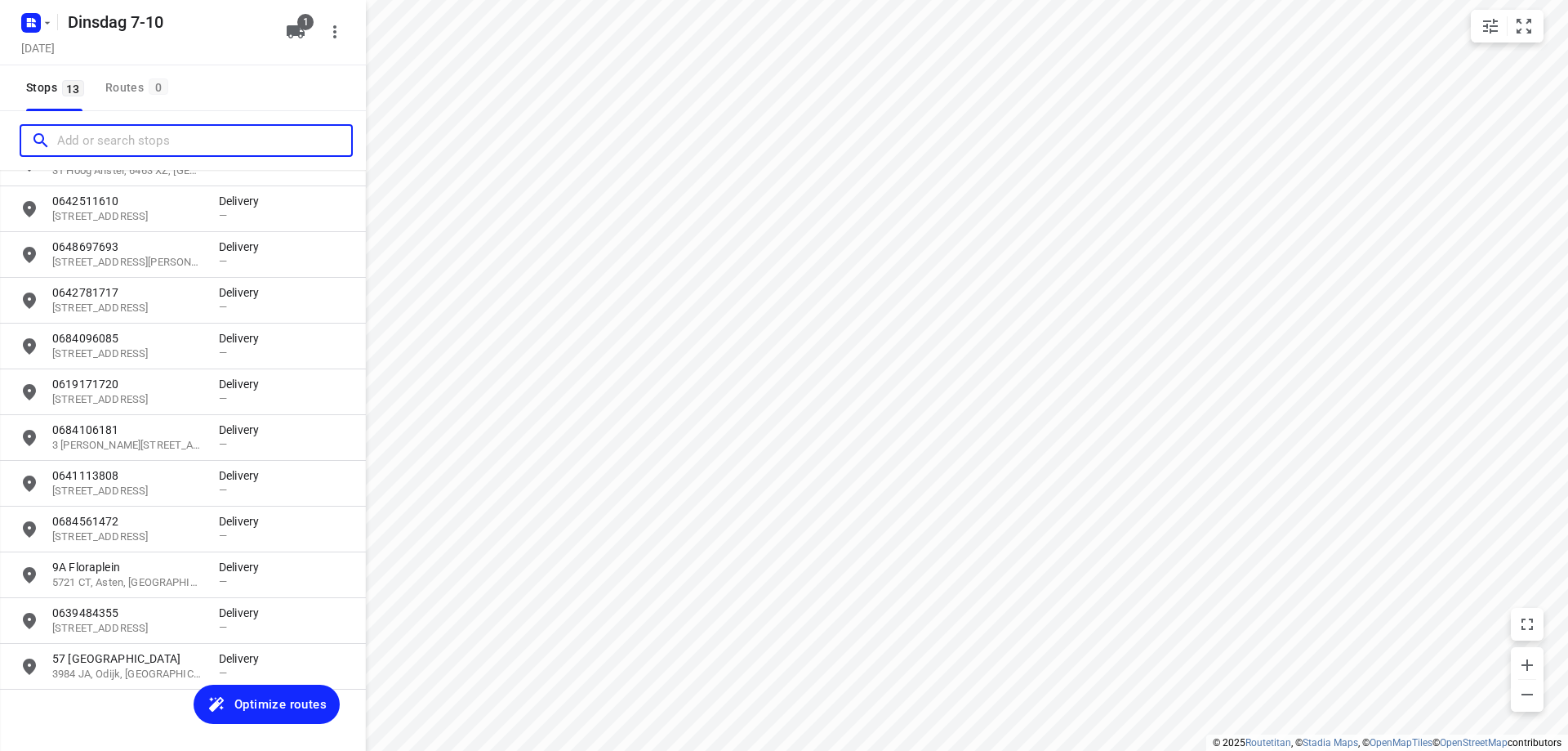
scroll to position [121, 0]
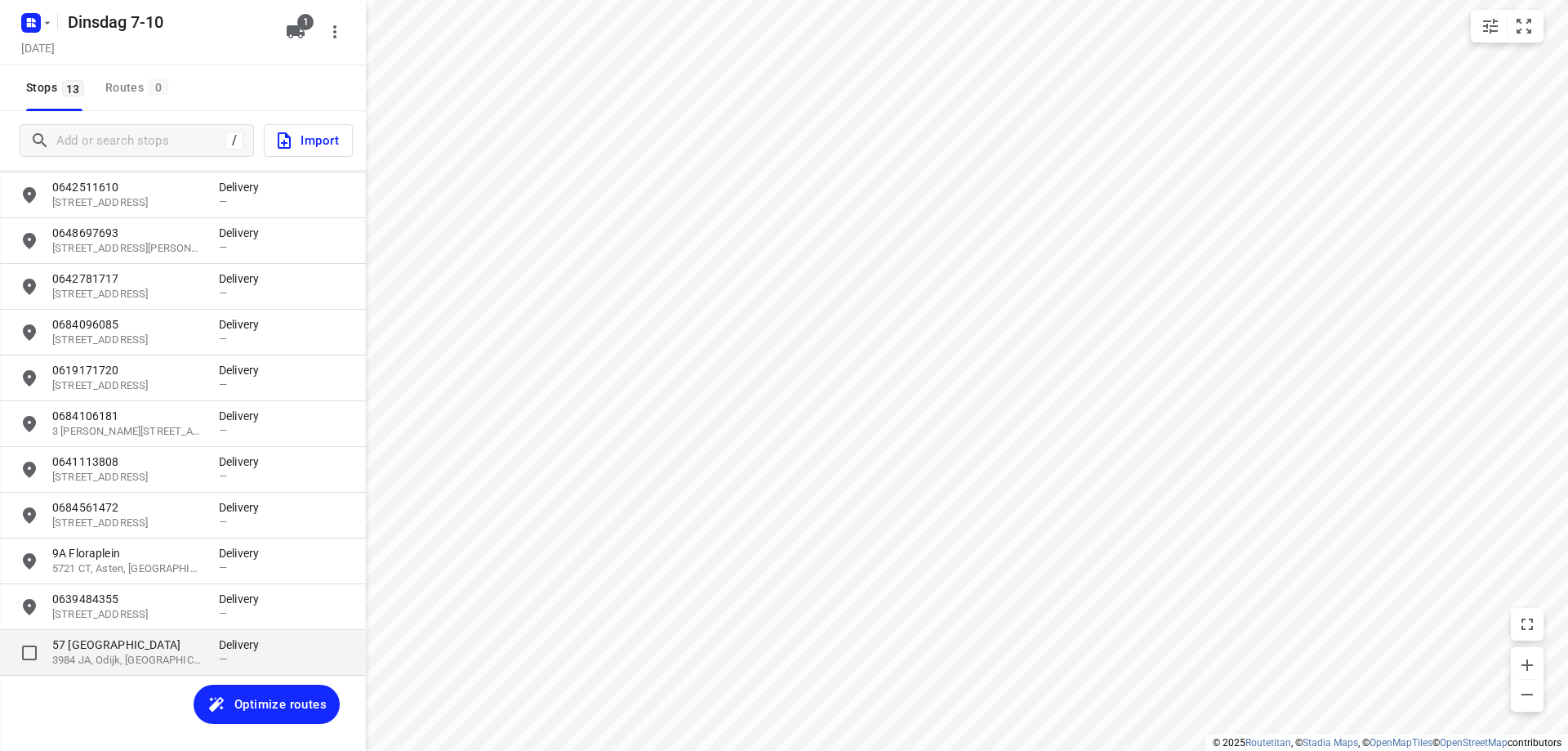
click at [77, 660] on p "3984 JA, Odijk, [GEOGRAPHIC_DATA]" at bounding box center [127, 659] width 150 height 15
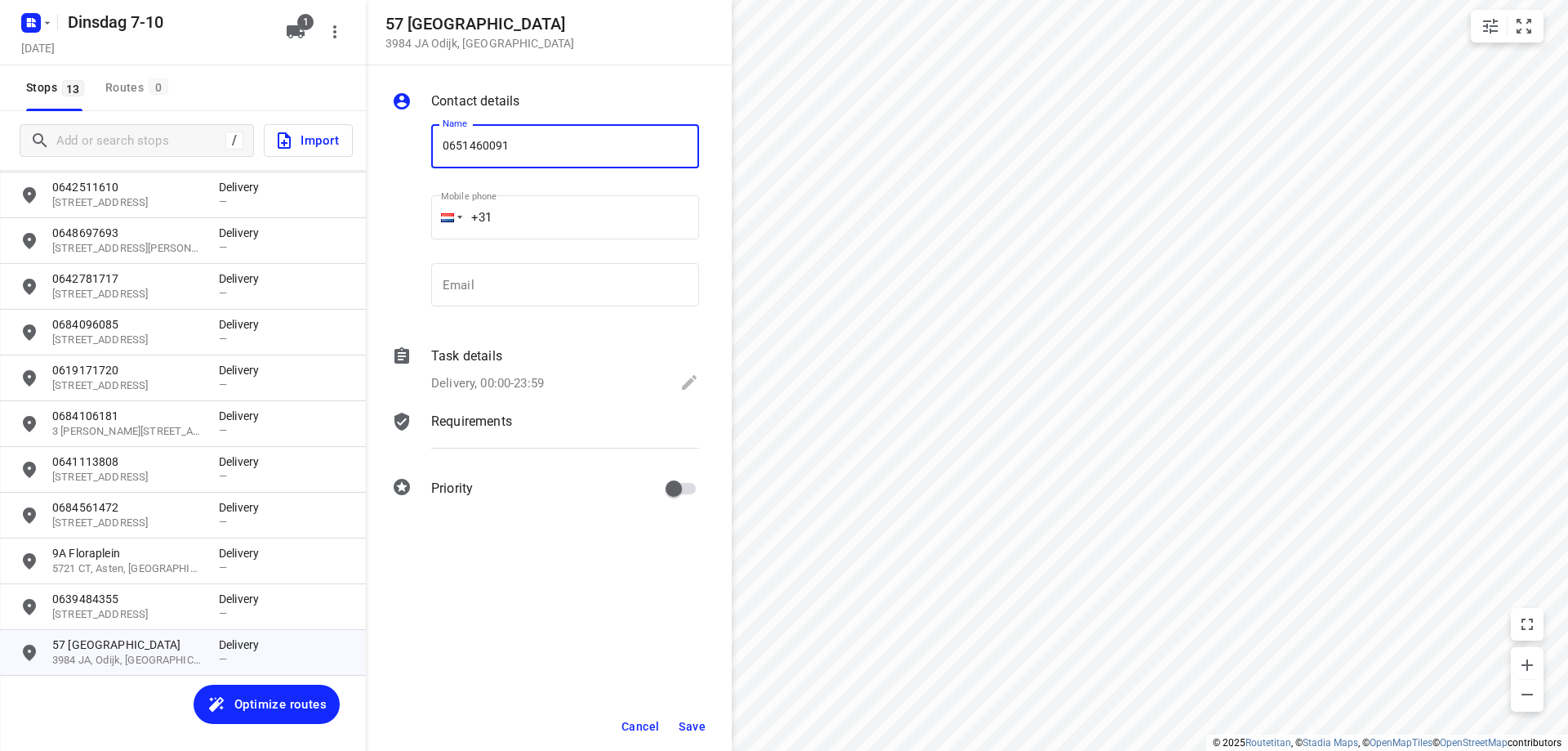
type input "0651460091"
click at [702, 728] on span "Save" at bounding box center [692, 726] width 27 height 13
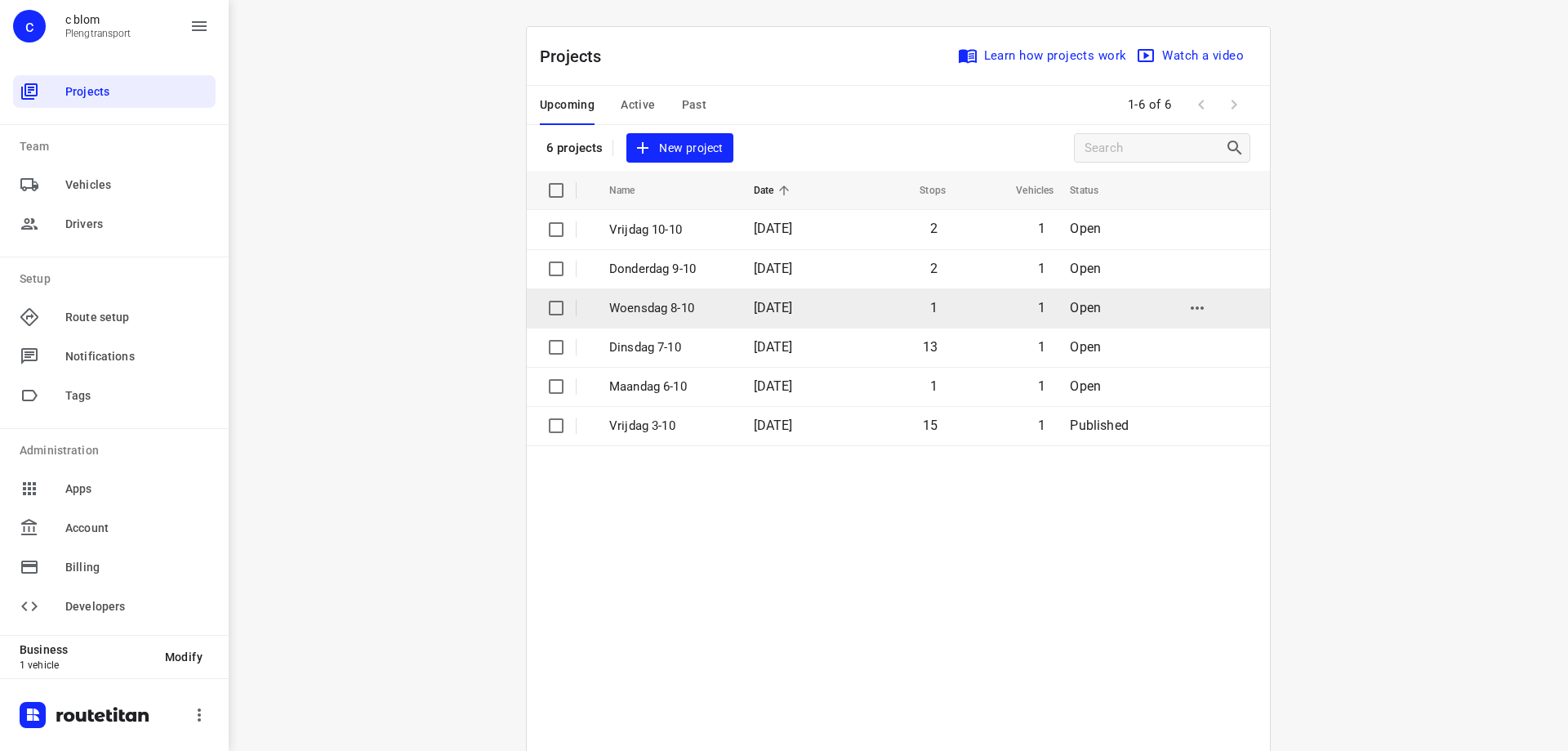
click at [719, 308] on p "Woensdag 8-10" at bounding box center [669, 308] width 120 height 19
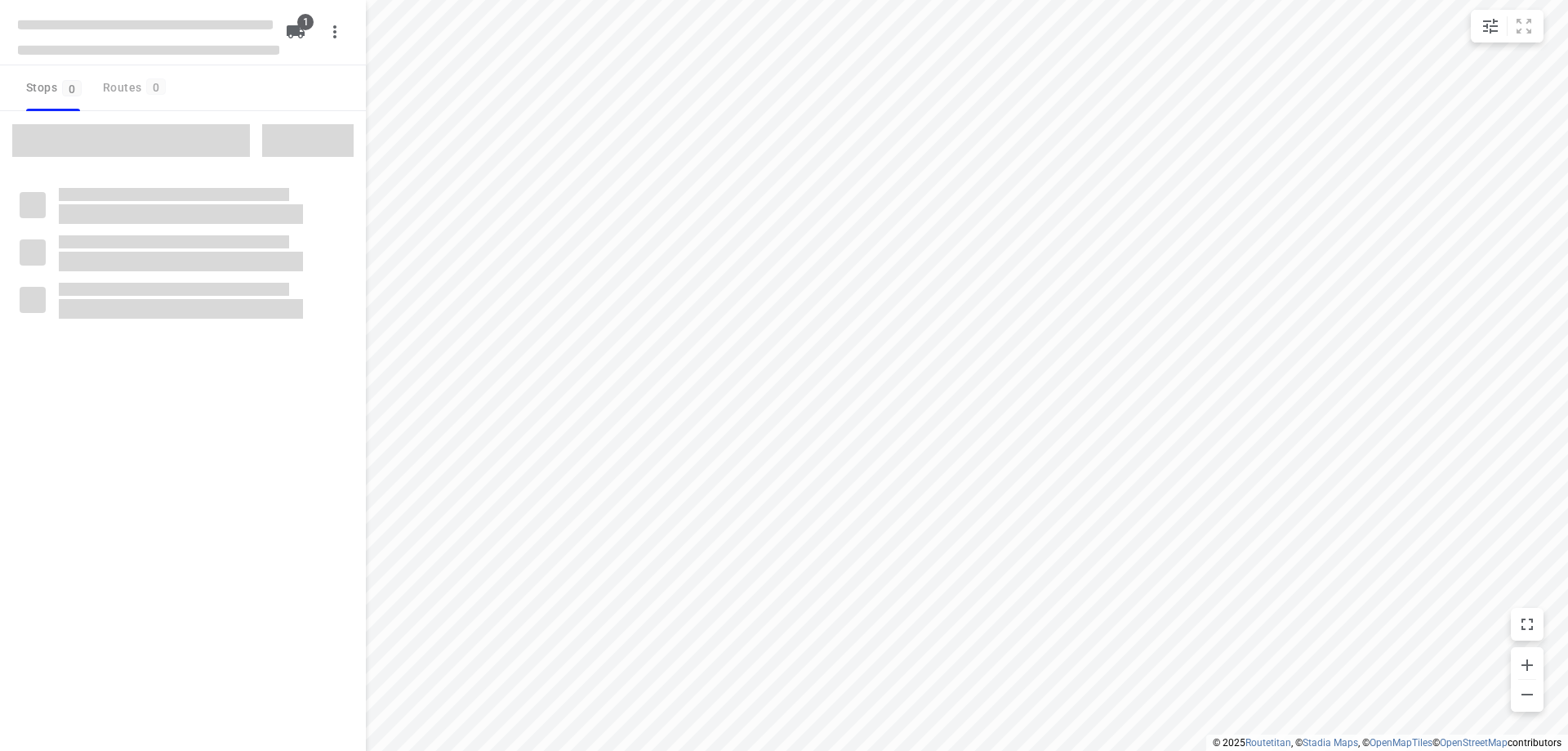
type input "distance"
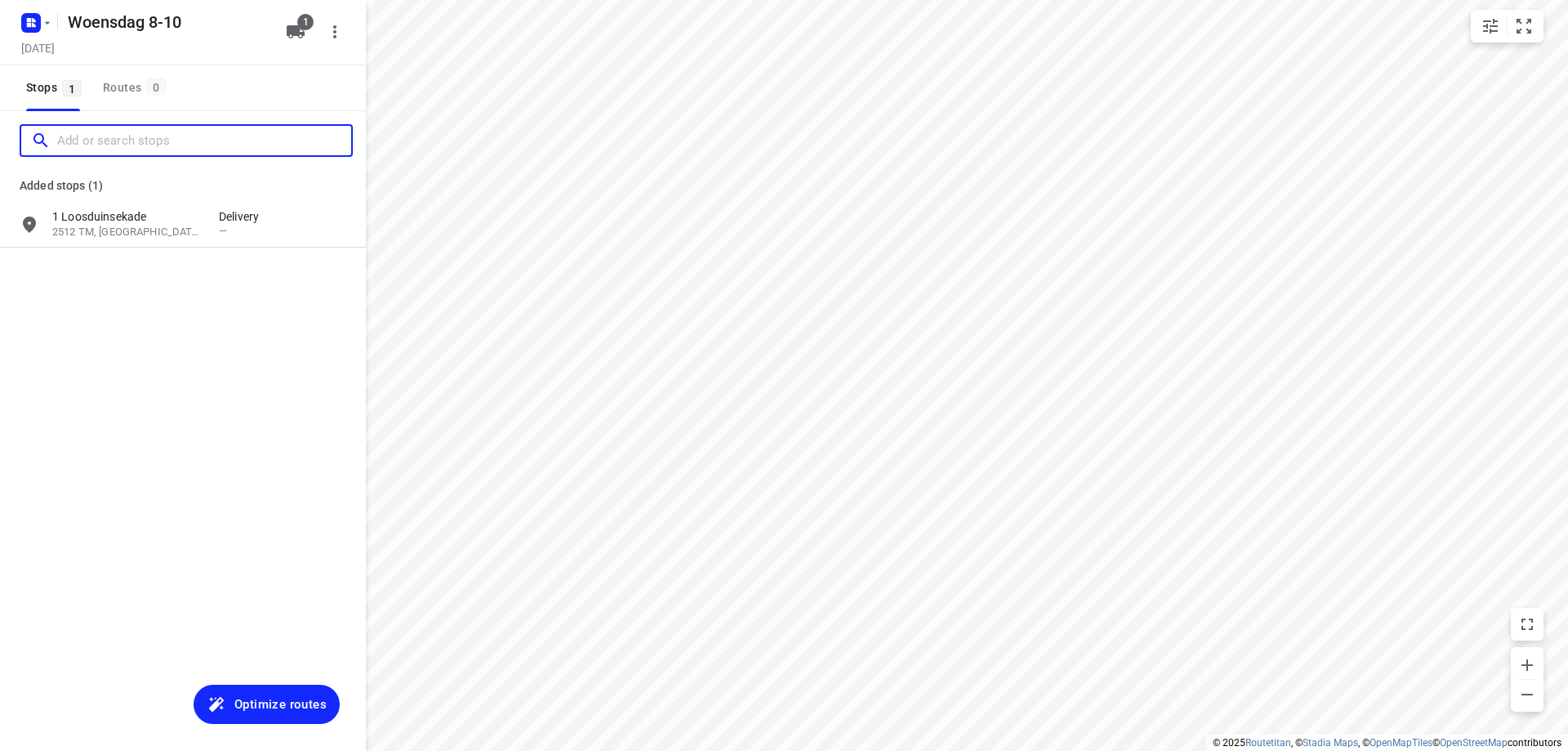
click at [109, 142] on input "Add or search stops" at bounding box center [204, 140] width 294 height 25
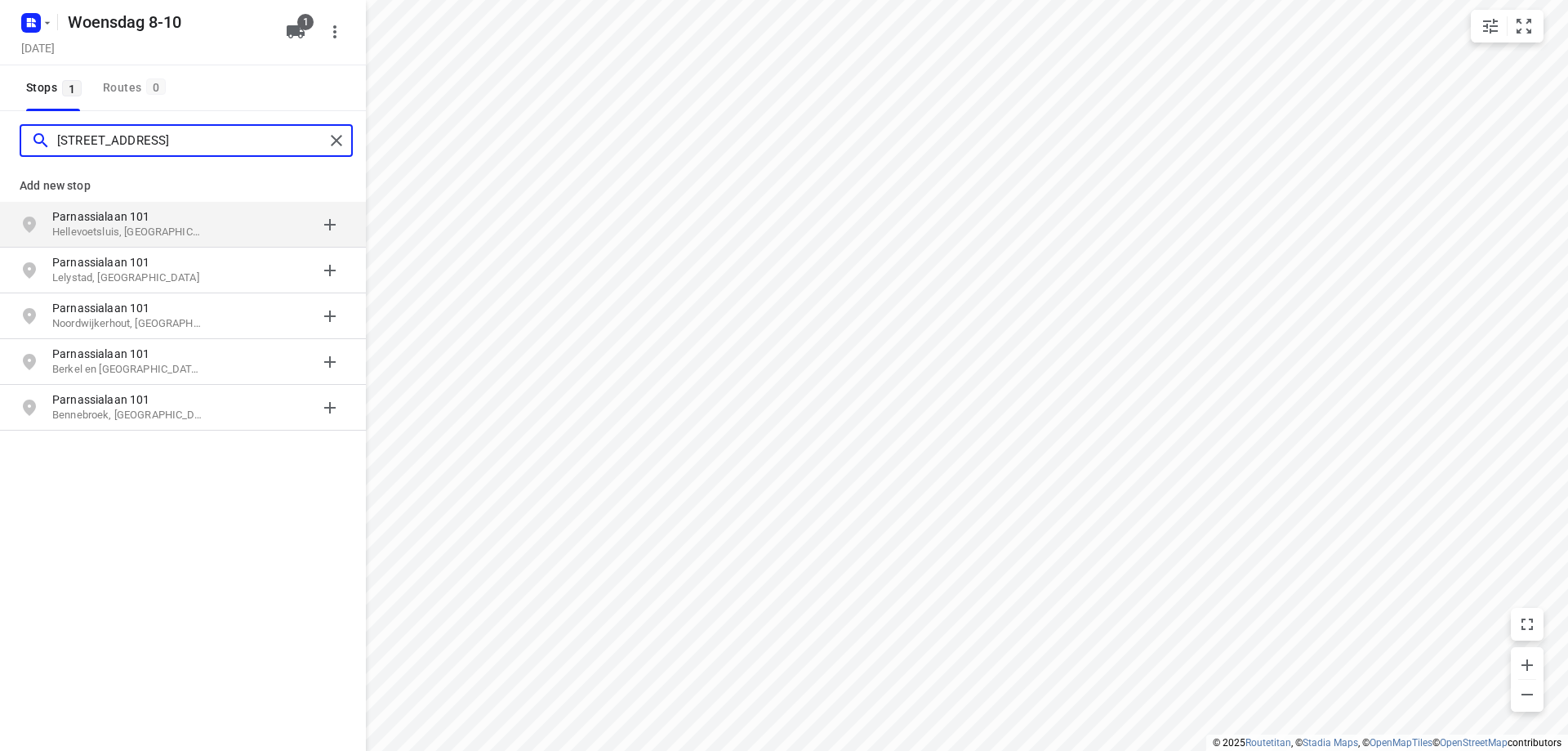
type input "[STREET_ADDRESS]"
click at [143, 215] on p "Parnassialaan 101" at bounding box center [127, 216] width 150 height 16
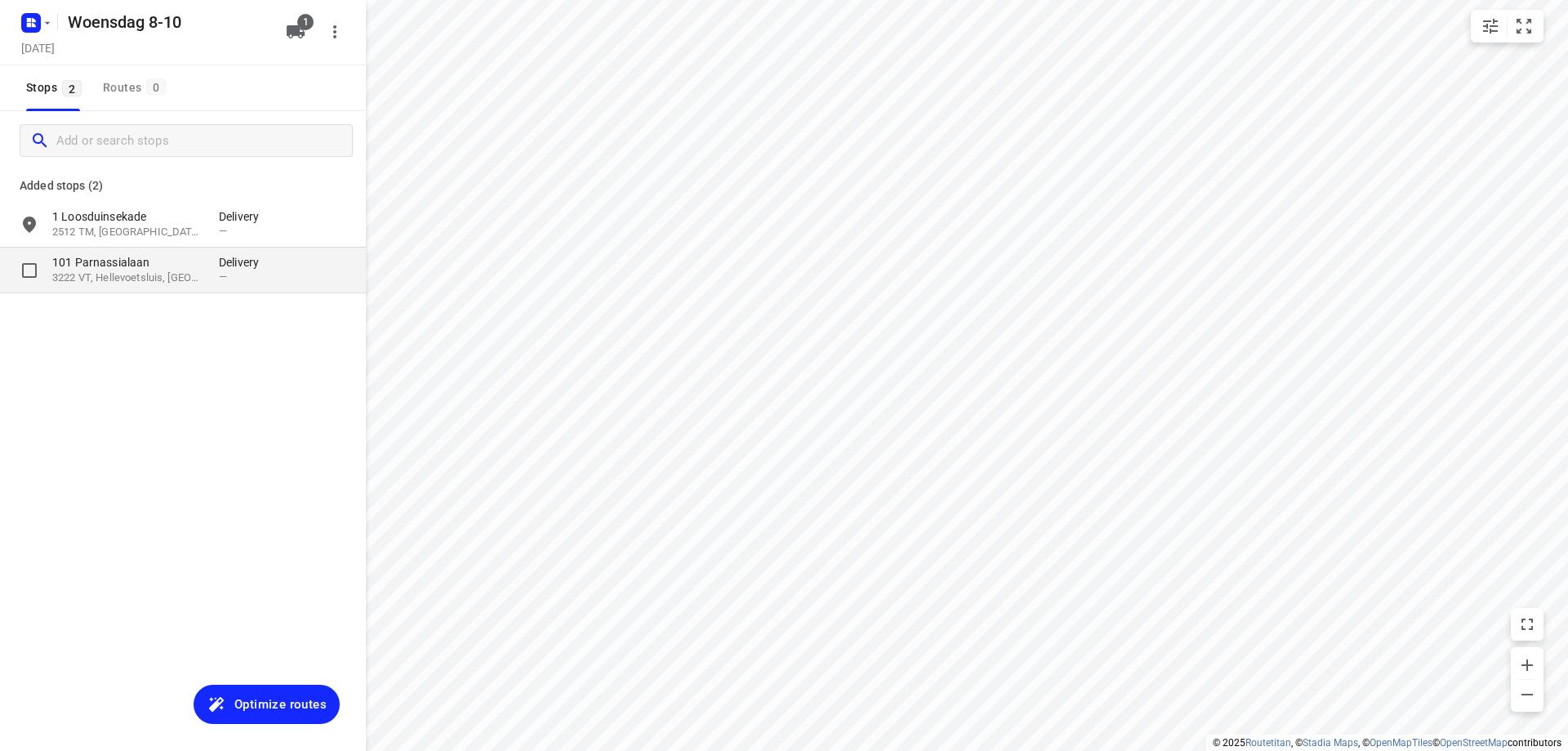
click at [144, 273] on p "3222 VT, Hellevoetsluis, [GEOGRAPHIC_DATA]" at bounding box center [127, 277] width 150 height 15
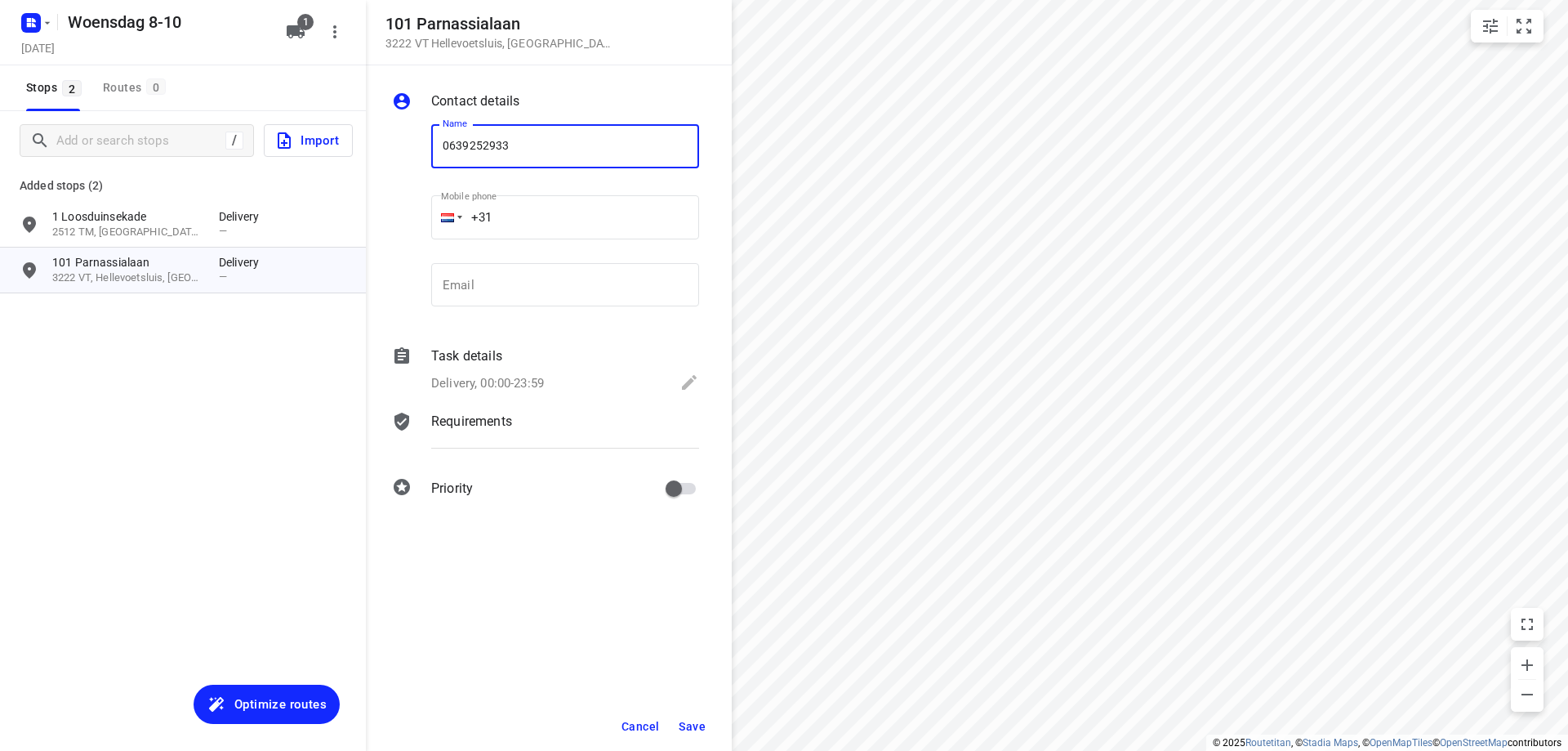
type input "0639252933"
click at [701, 731] on span "Save" at bounding box center [692, 726] width 27 height 13
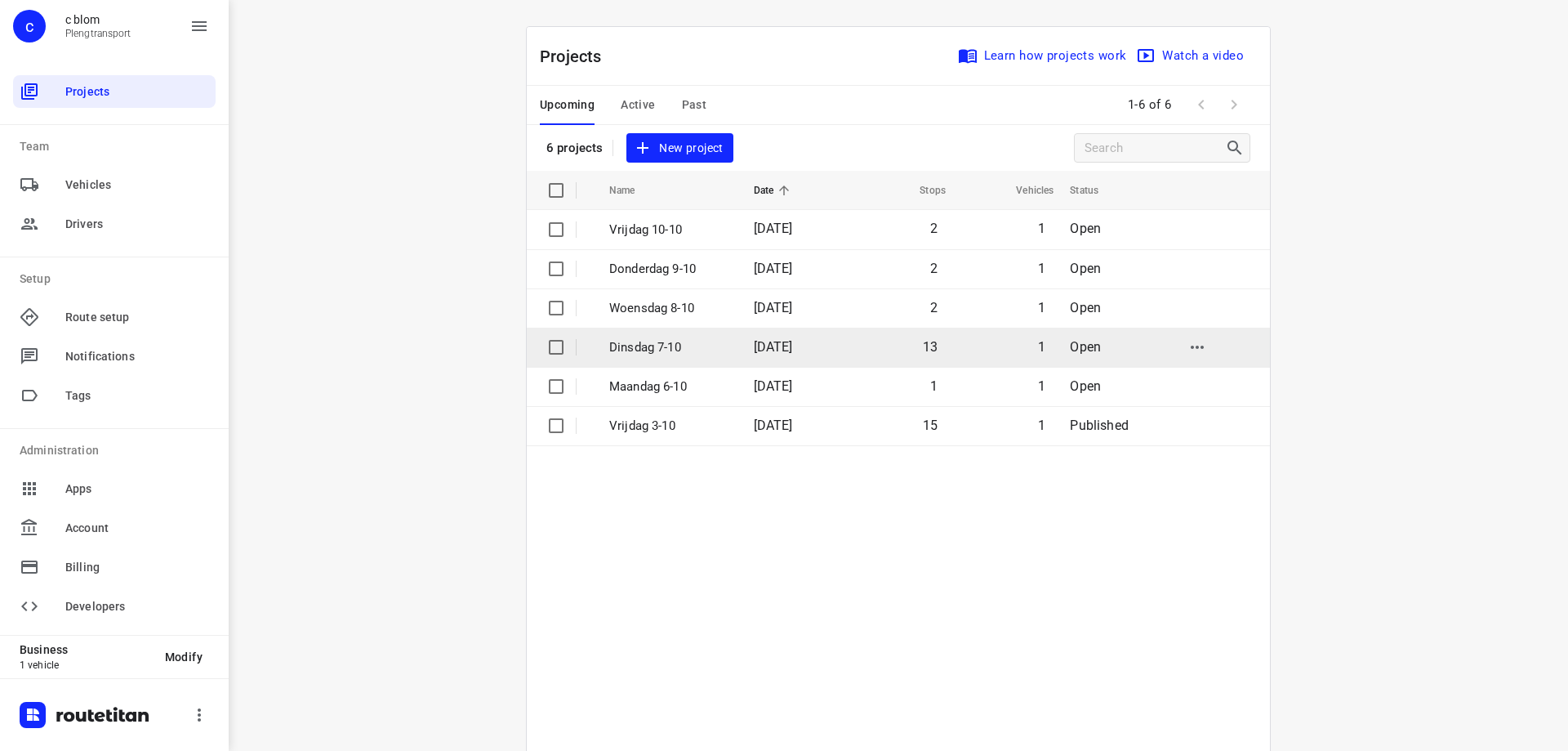
click at [765, 355] on td "[DATE]" at bounding box center [793, 348] width 105 height 39
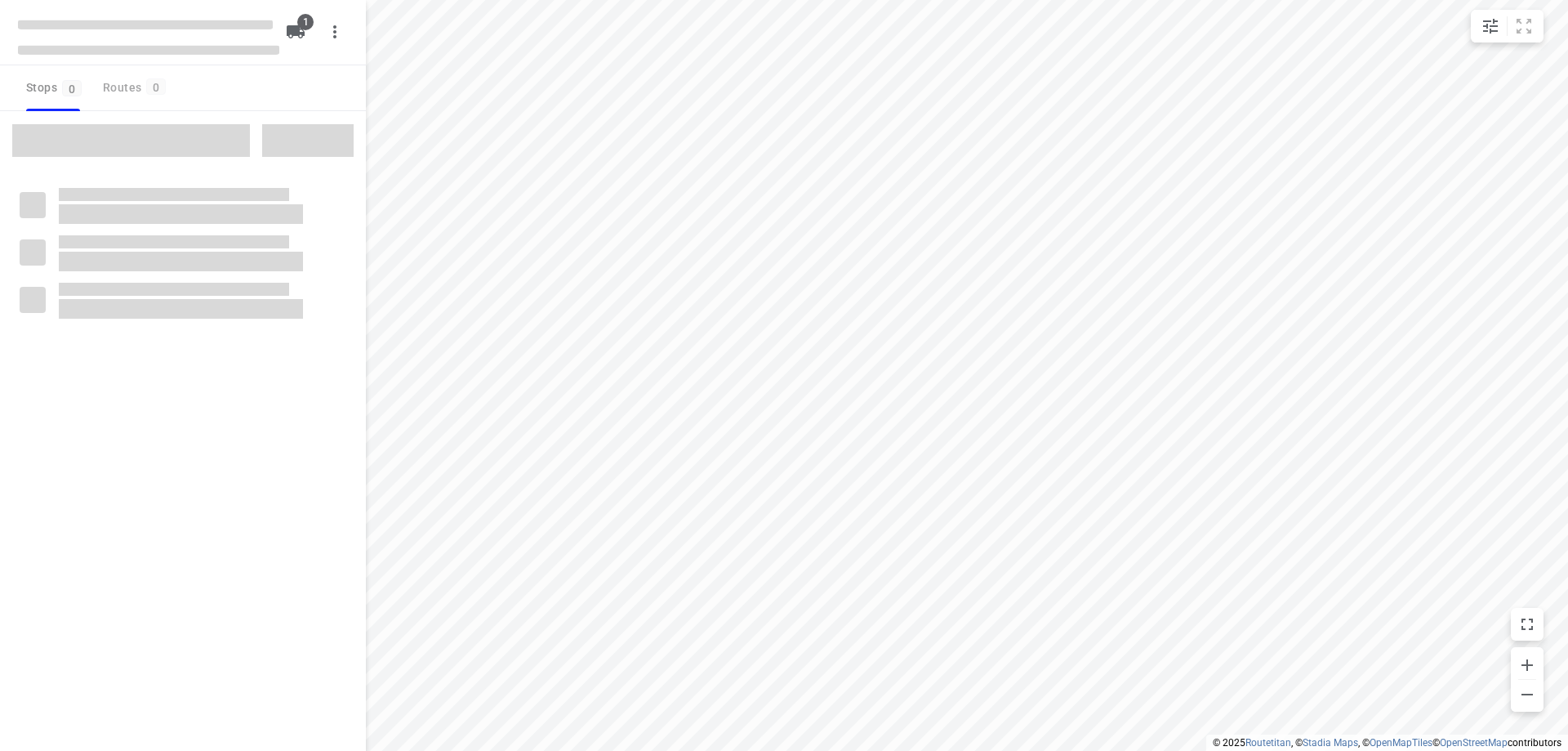
type input "distance"
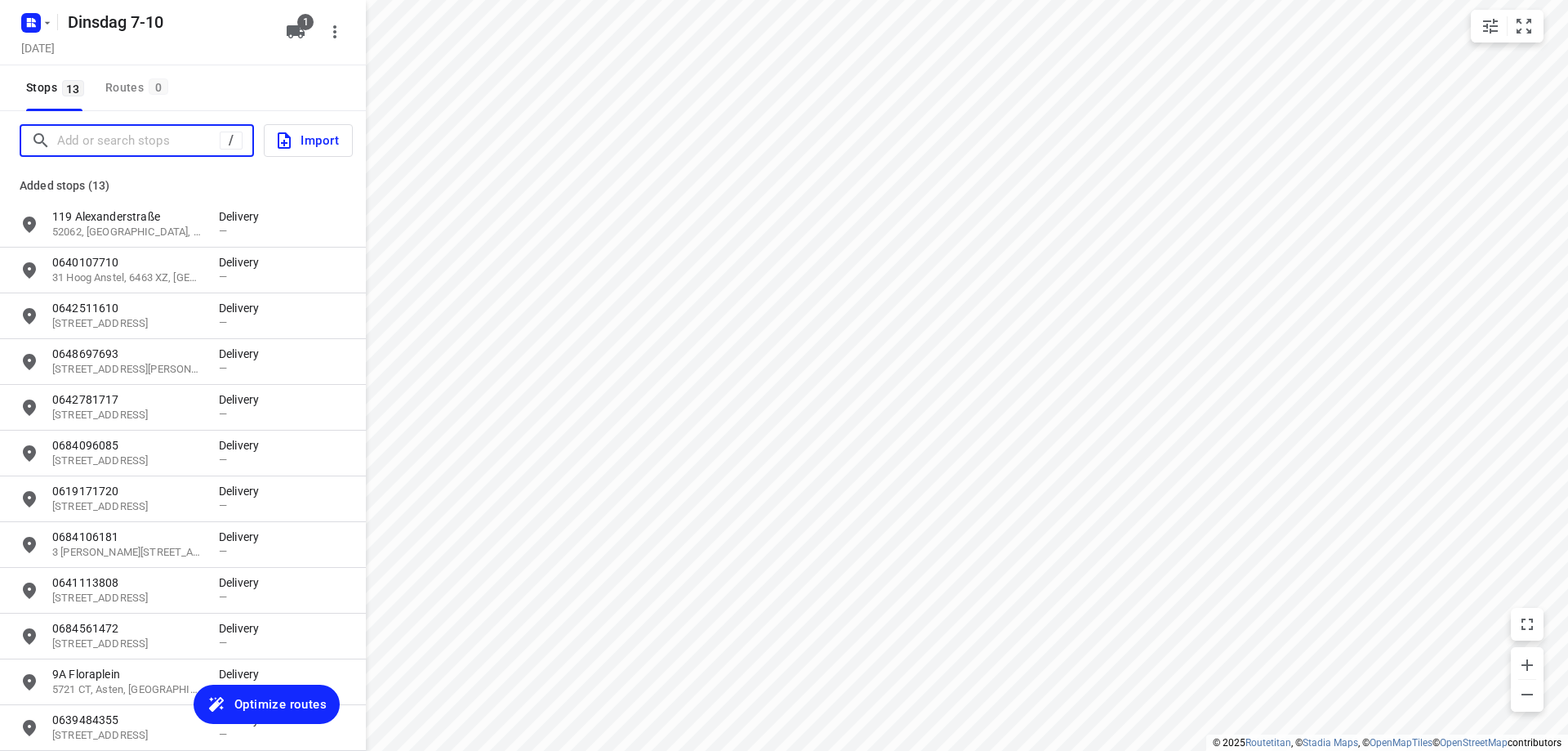
click at [212, 132] on input "Add or search stops" at bounding box center [138, 140] width 163 height 25
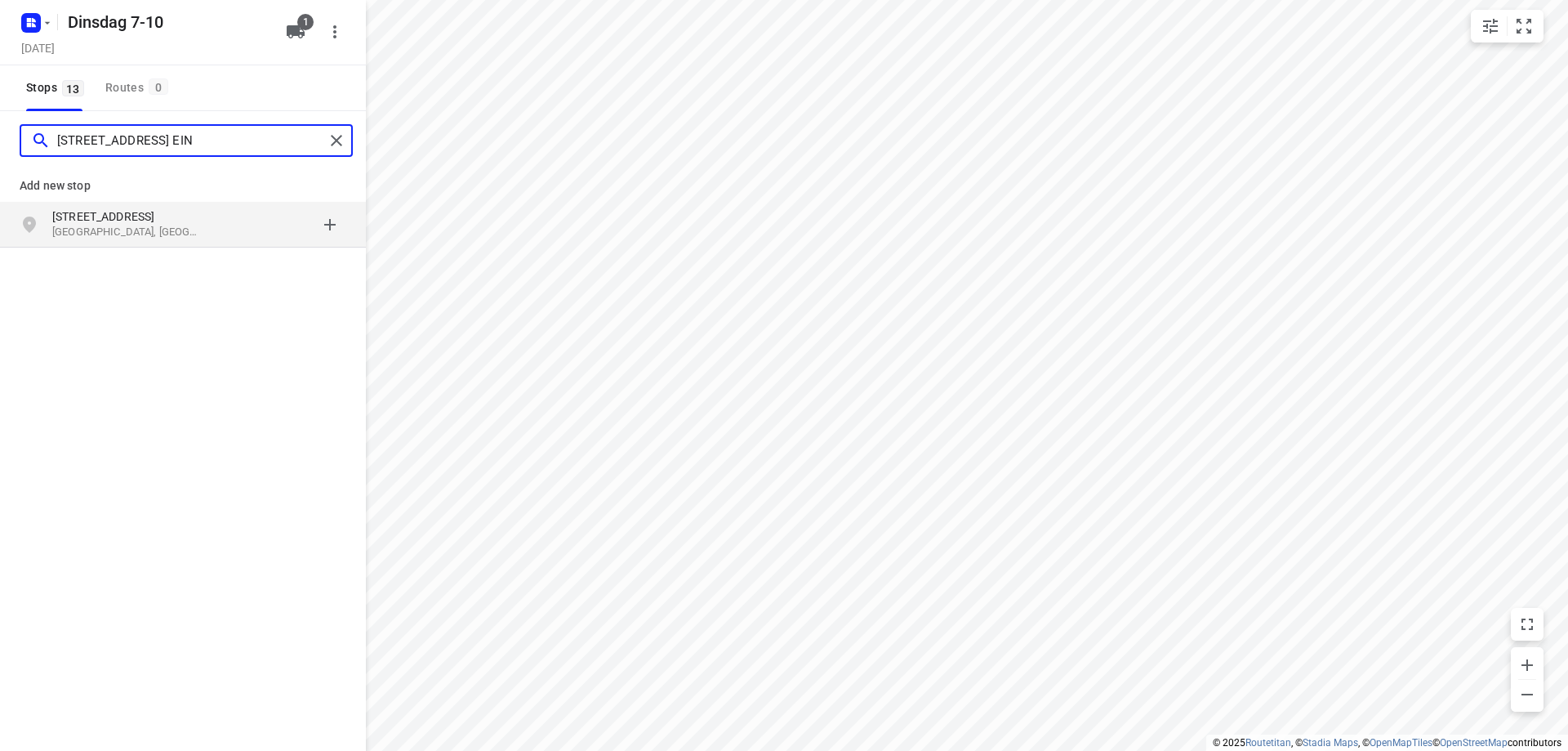
type input "[STREET_ADDRESS] EIN"
click at [92, 213] on p "[STREET_ADDRESS]" at bounding box center [127, 216] width 150 height 16
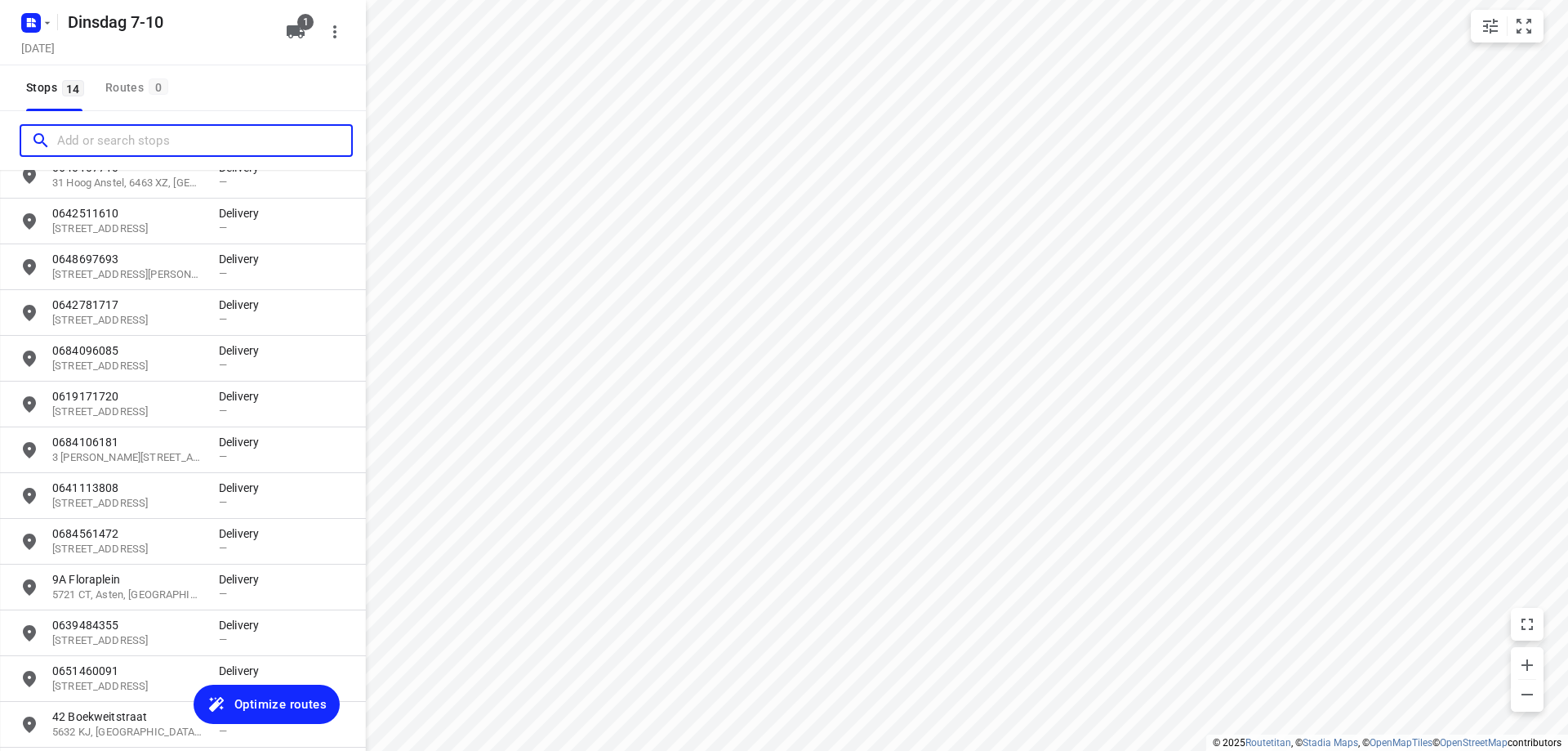
scroll to position [166, 0]
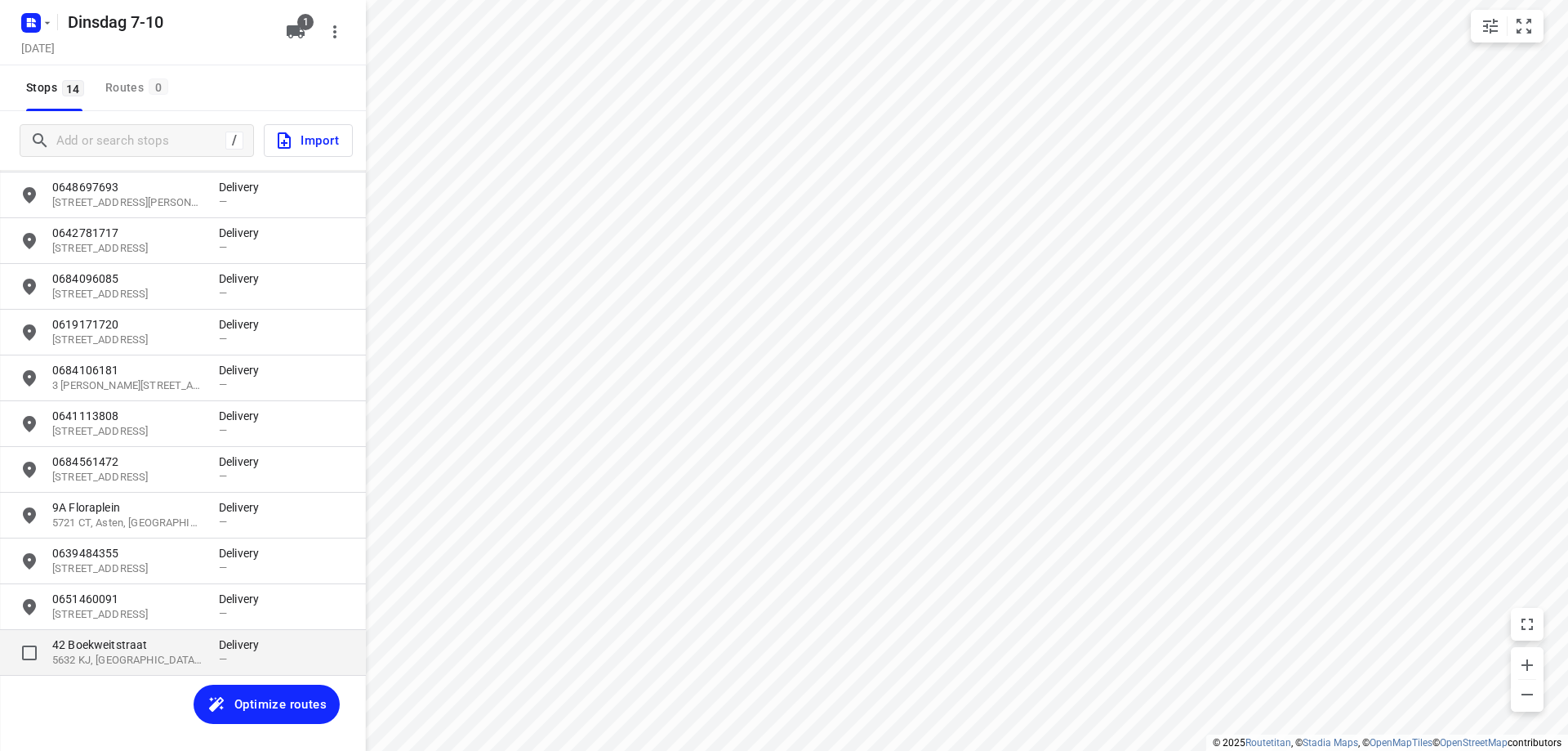
click at [172, 646] on p "42 Boekweitstraat" at bounding box center [127, 644] width 150 height 16
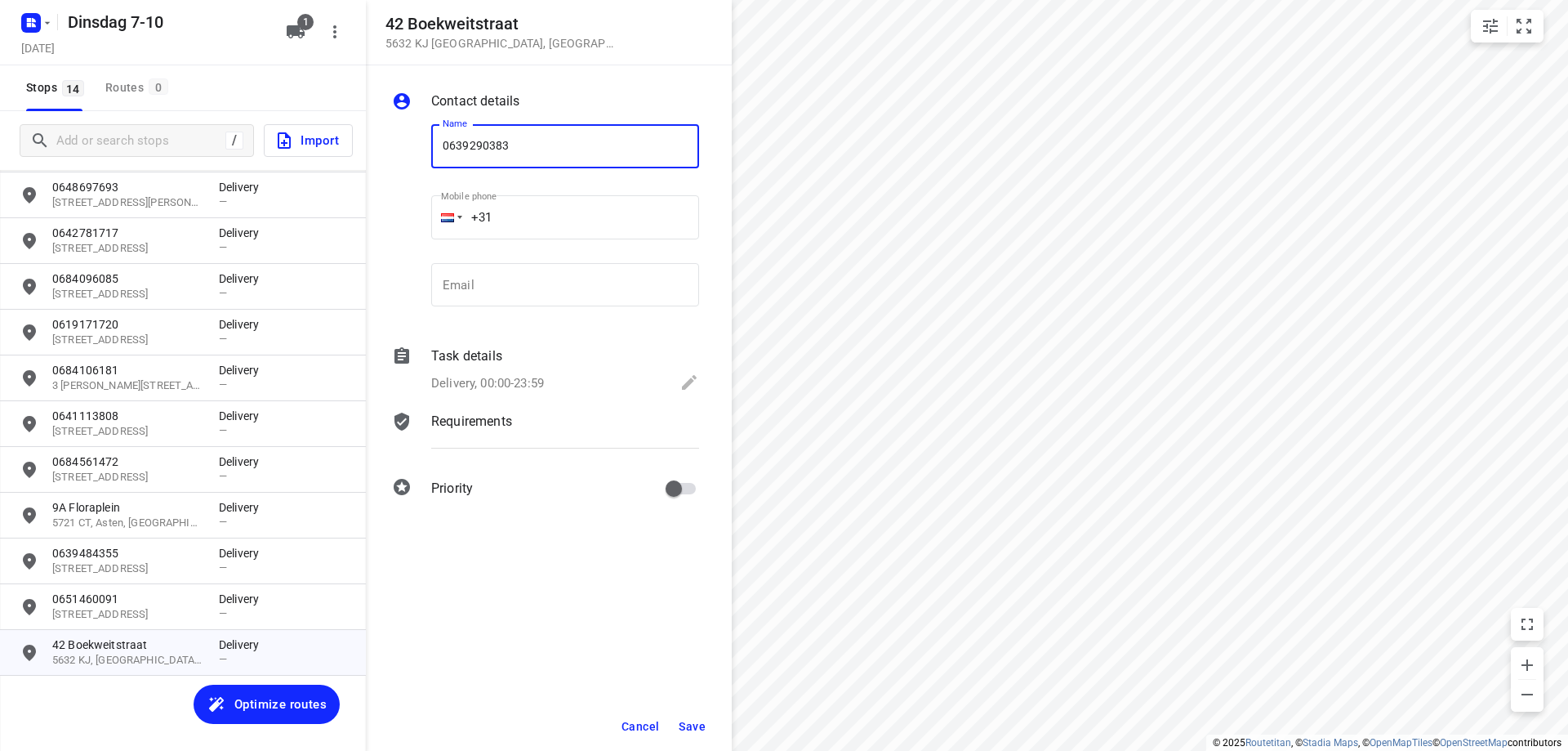
type input "0639290383"
click at [701, 723] on span "Save" at bounding box center [692, 726] width 27 height 13
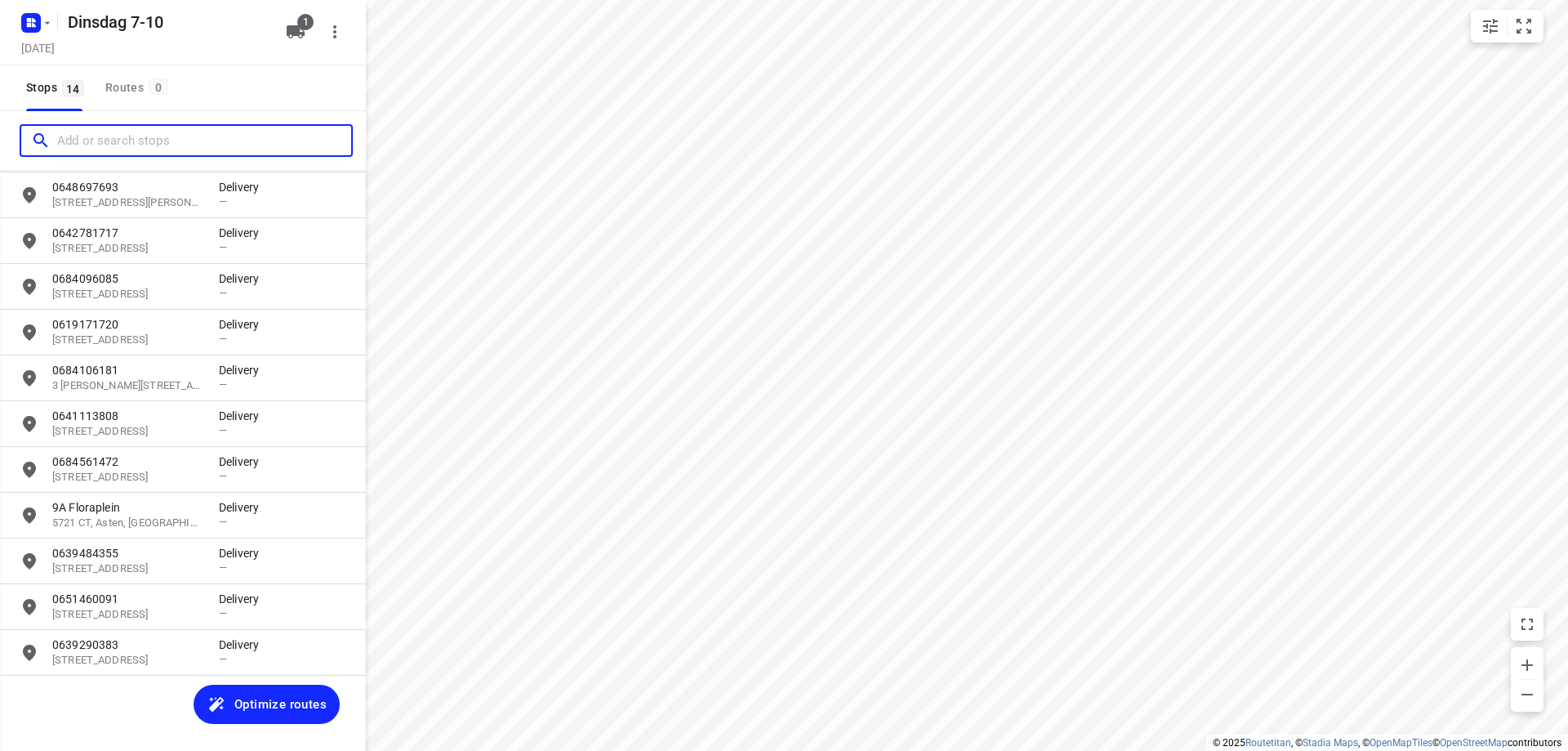
click at [141, 134] on input "Add or search stops" at bounding box center [204, 140] width 294 height 25
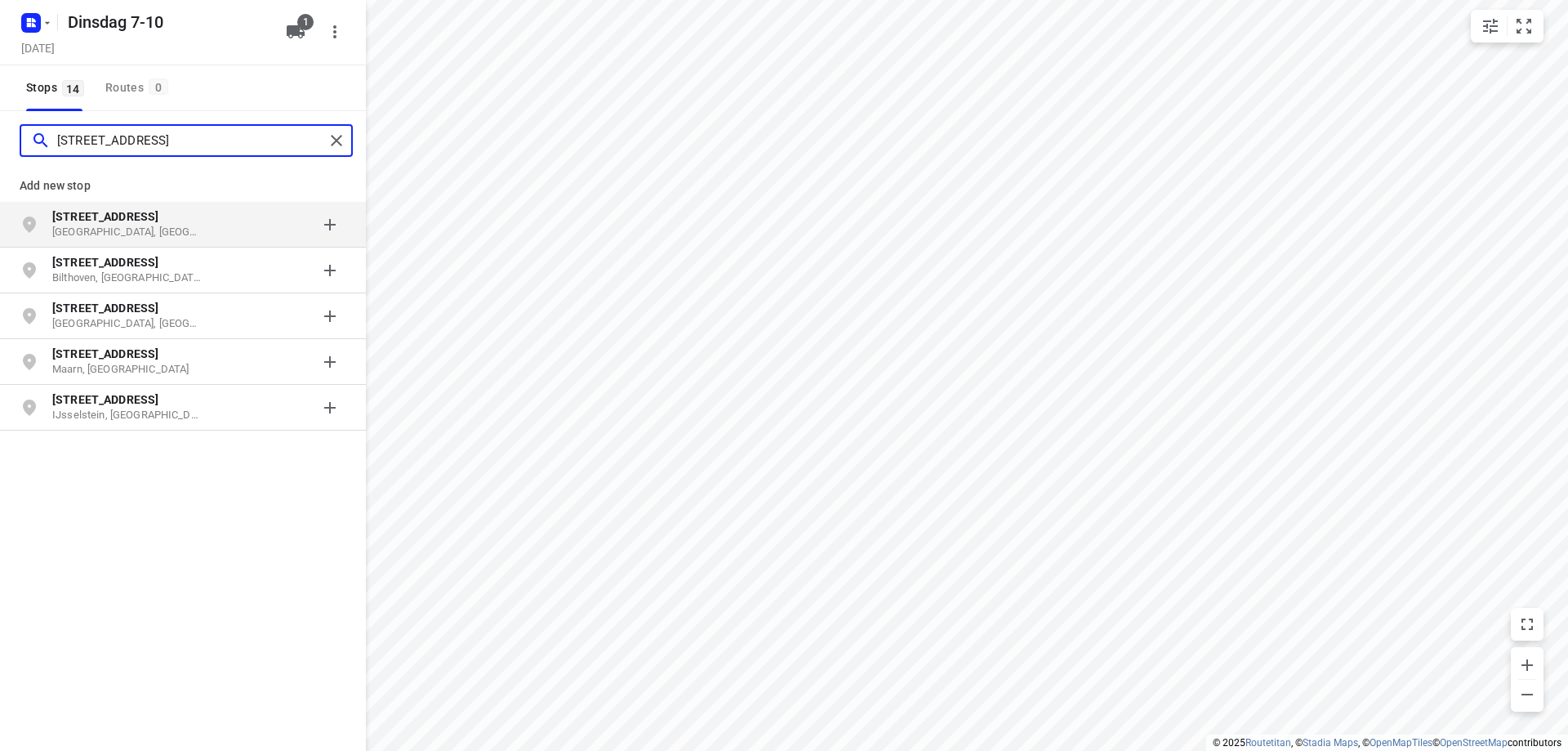
type input "[STREET_ADDRESS]"
click at [107, 233] on p "[GEOGRAPHIC_DATA], [GEOGRAPHIC_DATA]" at bounding box center [127, 232] width 150 height 15
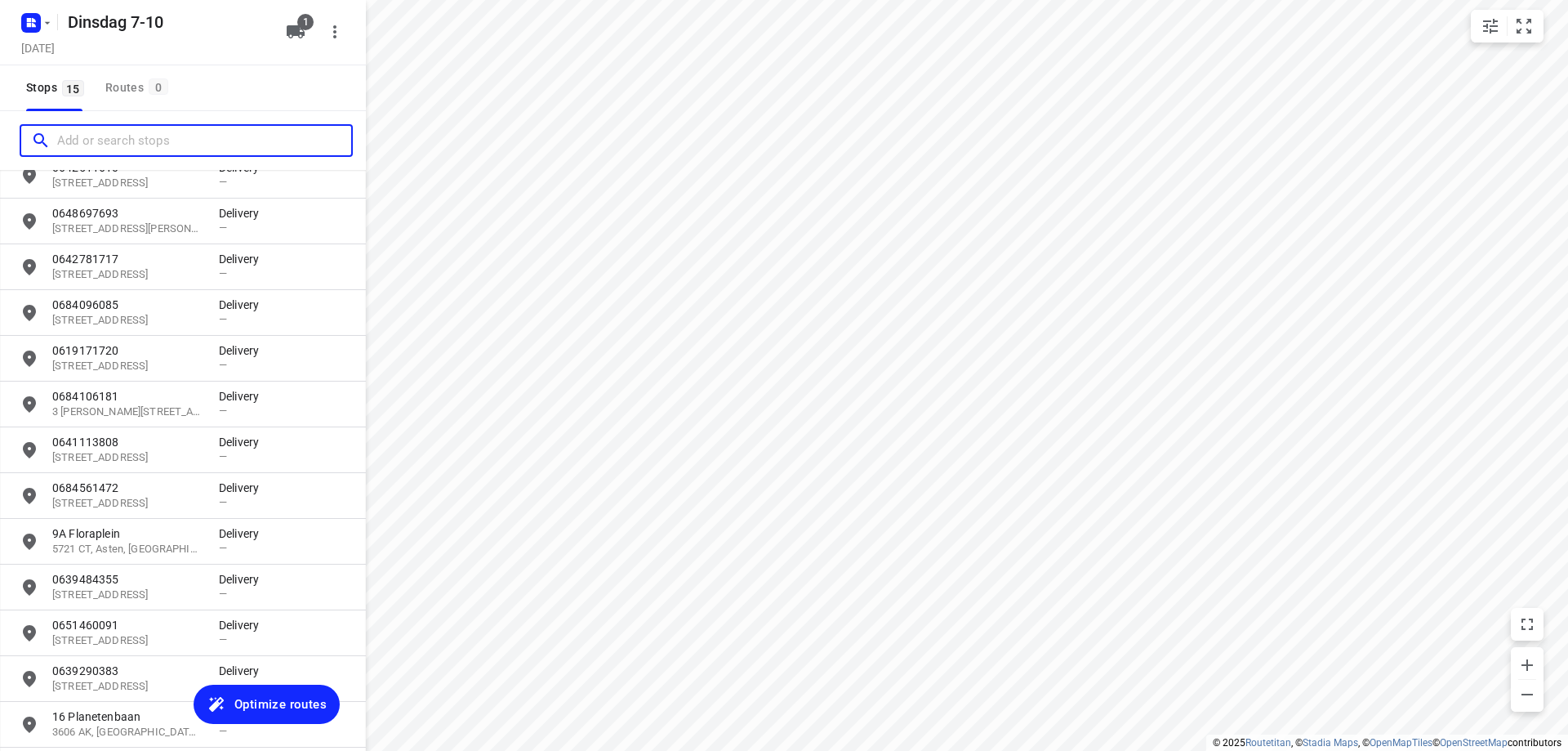
scroll to position [212, 0]
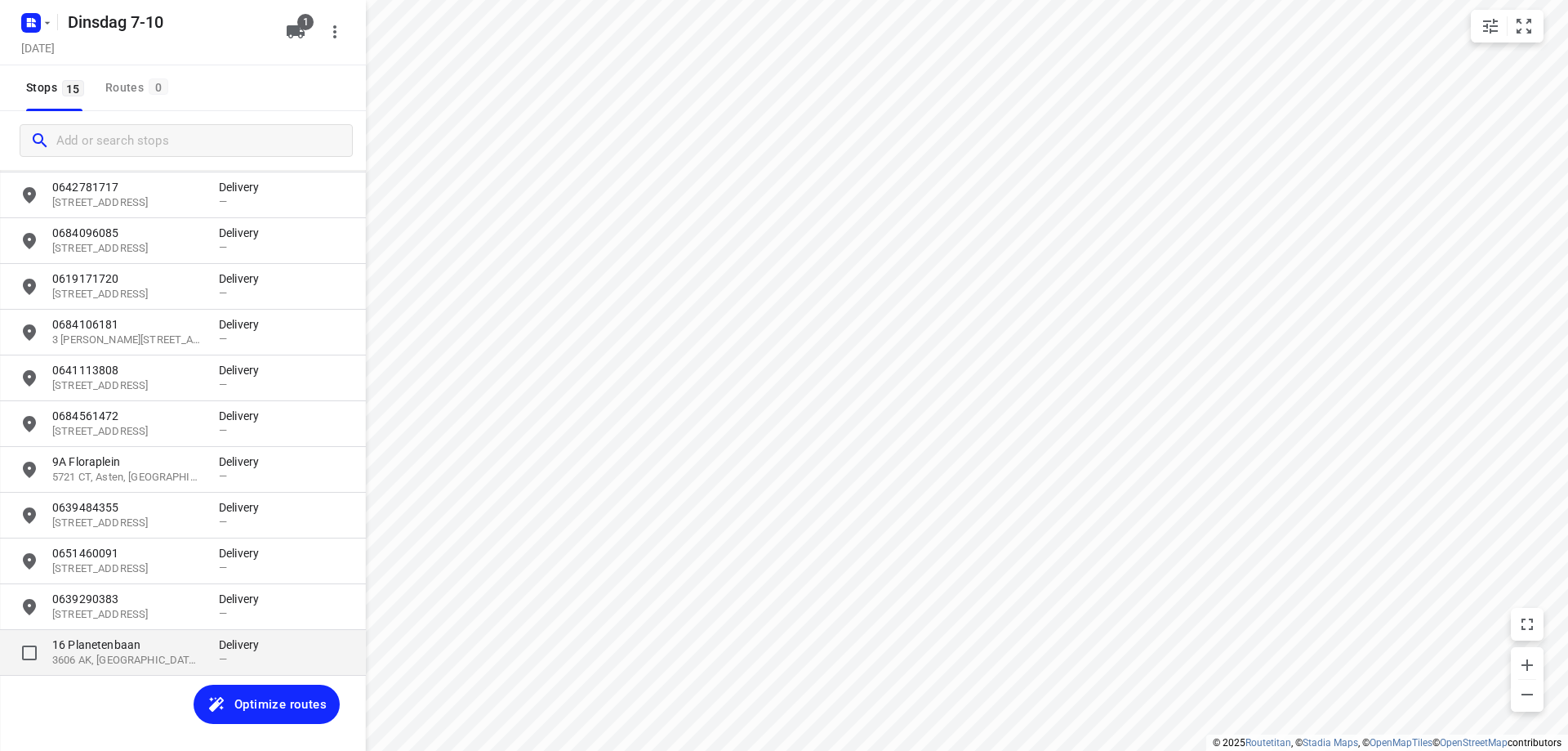
click at [162, 649] on p "16 Planetenbaan" at bounding box center [127, 644] width 150 height 16
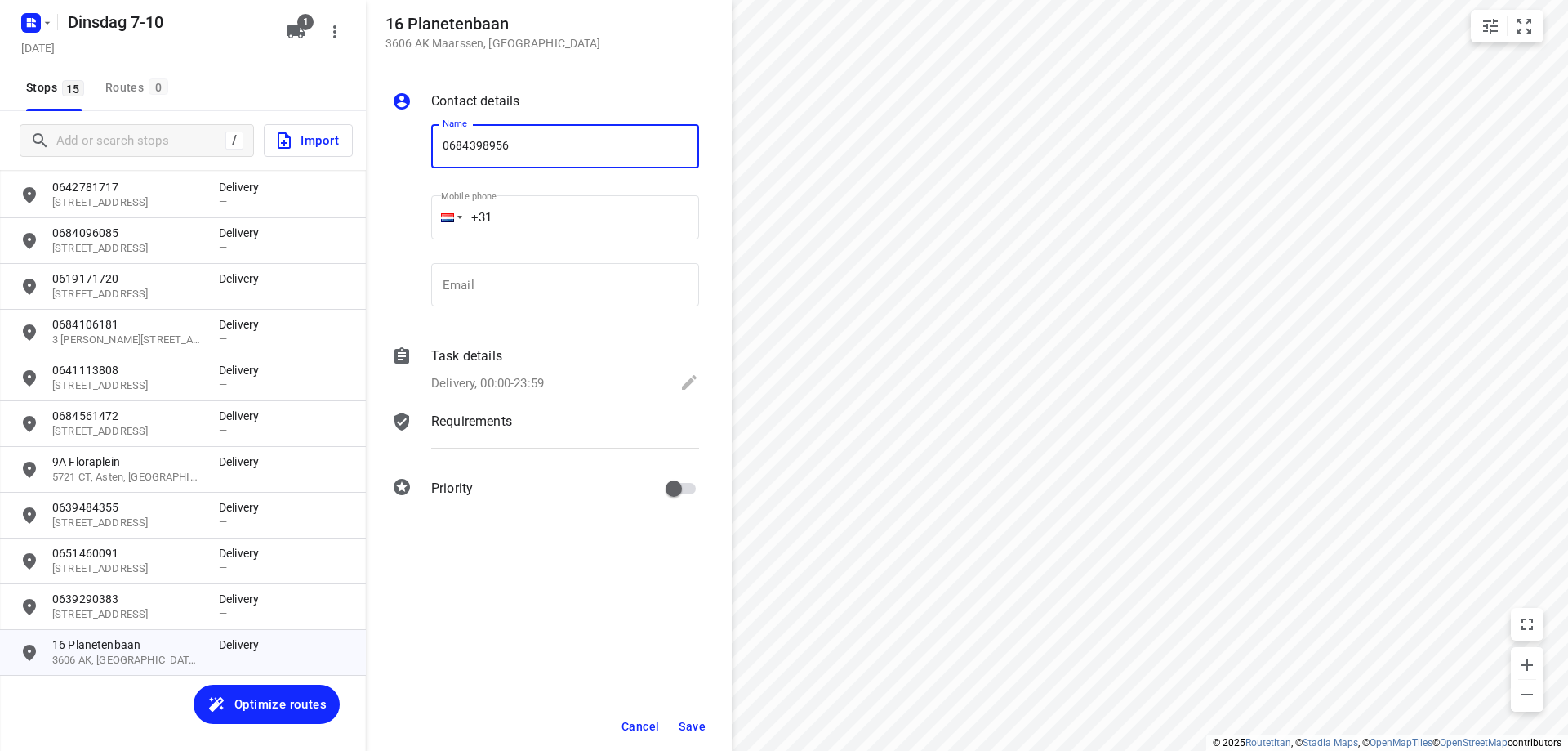
type input "0684398956"
click at [696, 730] on span "Save" at bounding box center [692, 726] width 27 height 13
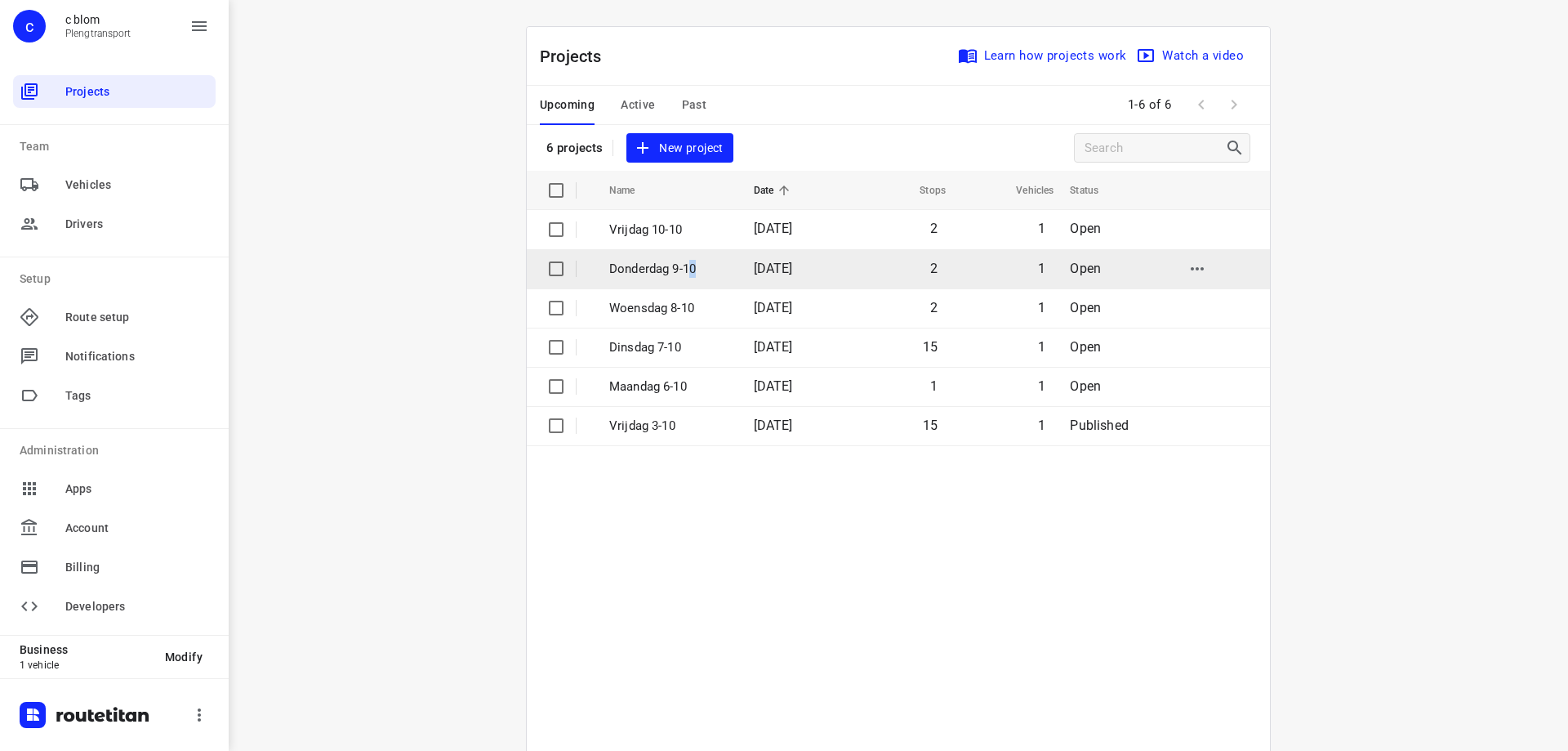
click at [689, 268] on p "Donderdag 9-10" at bounding box center [669, 268] width 120 height 19
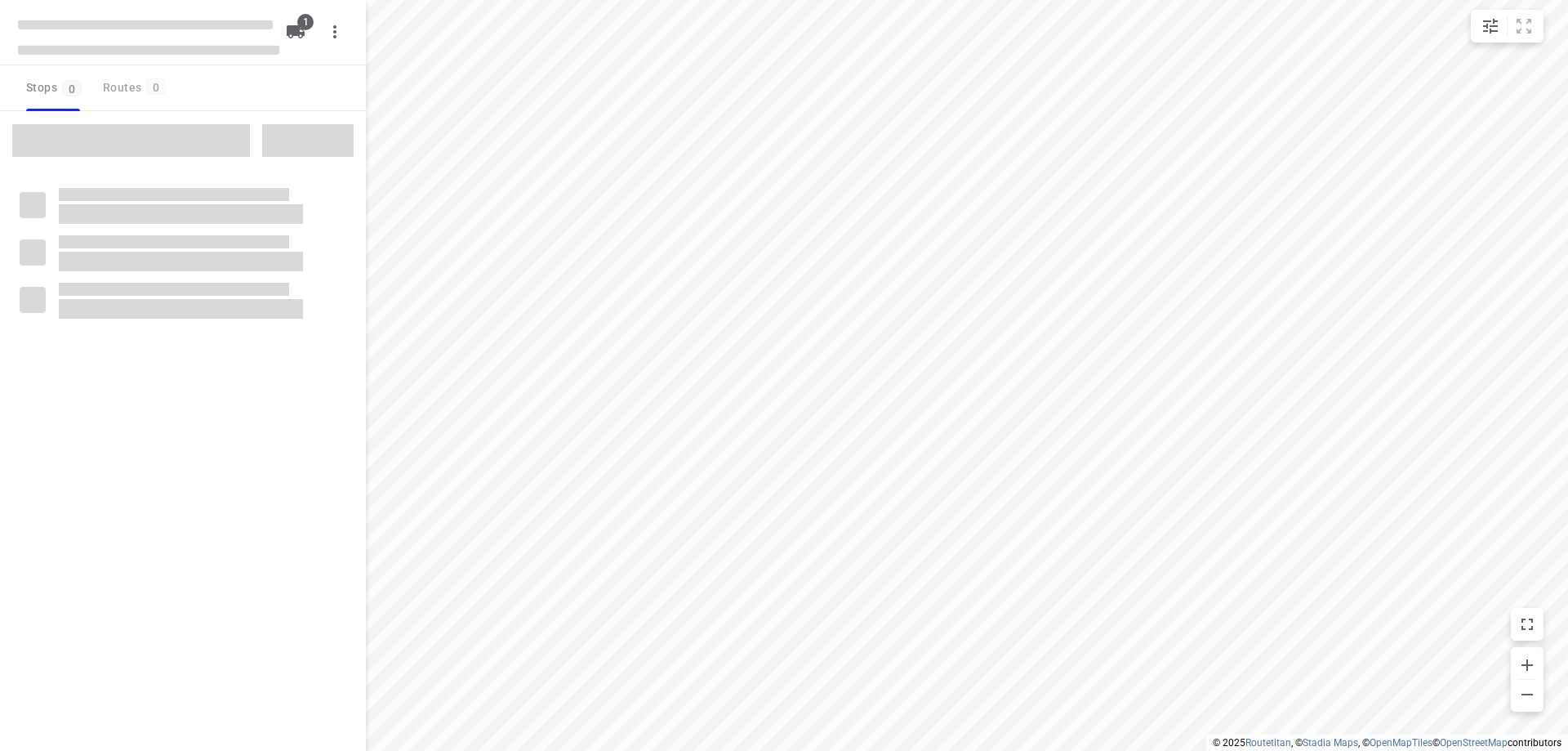
type input "distance"
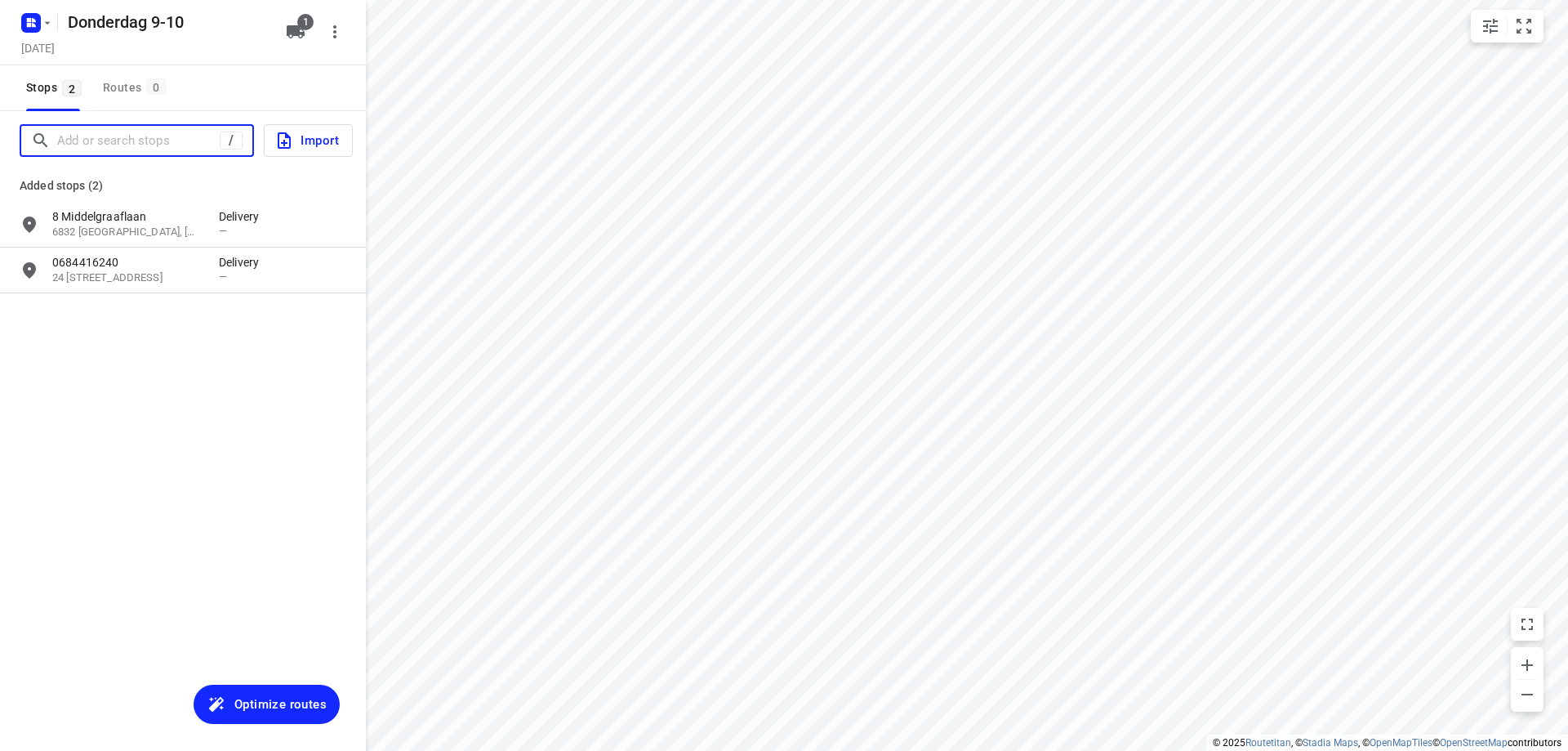
click at [73, 128] on input "Add or search stops" at bounding box center [138, 140] width 163 height 25
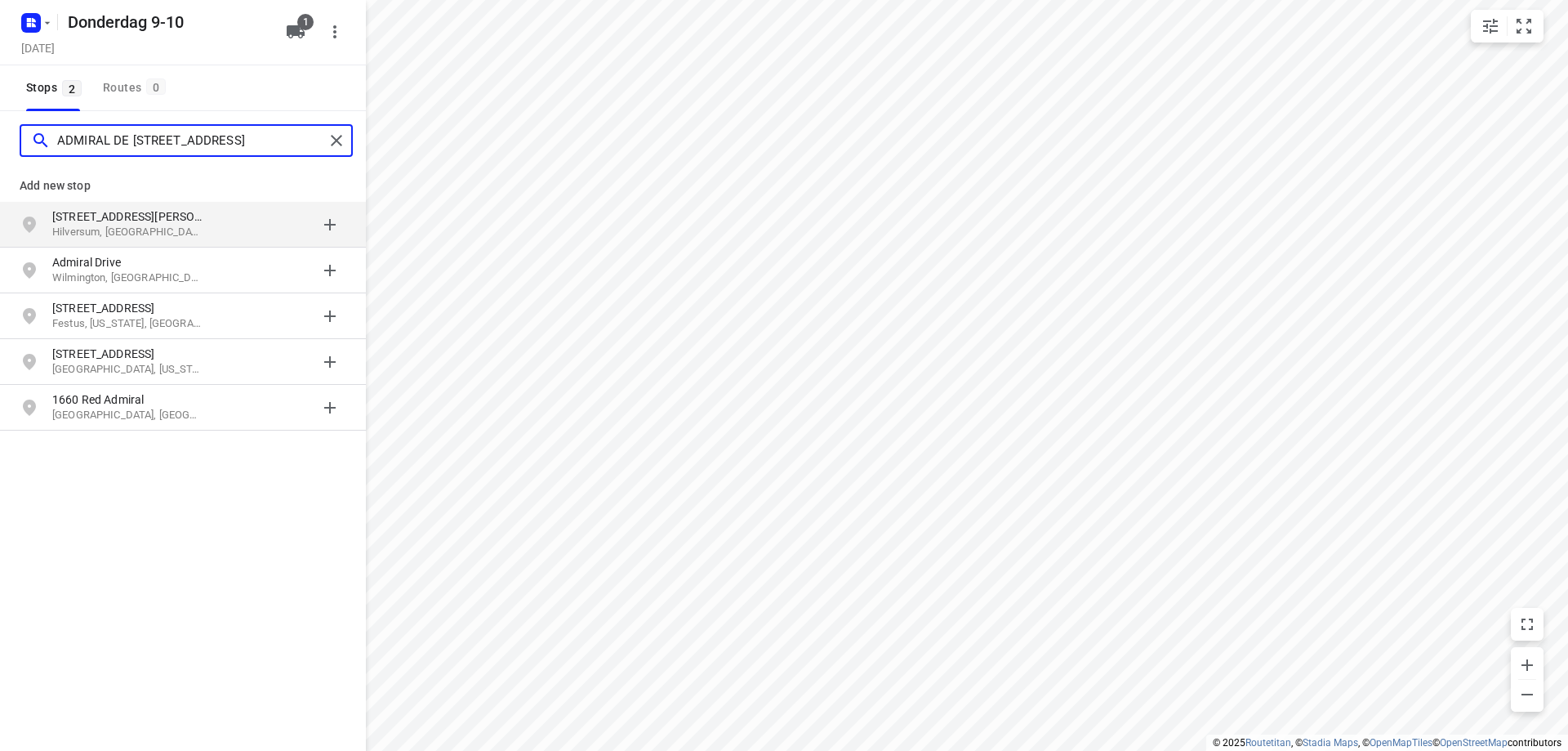
type input "ADMIRAL DE [STREET_ADDRESS]"
click at [72, 225] on p "Hilversum, [GEOGRAPHIC_DATA]" at bounding box center [127, 232] width 150 height 15
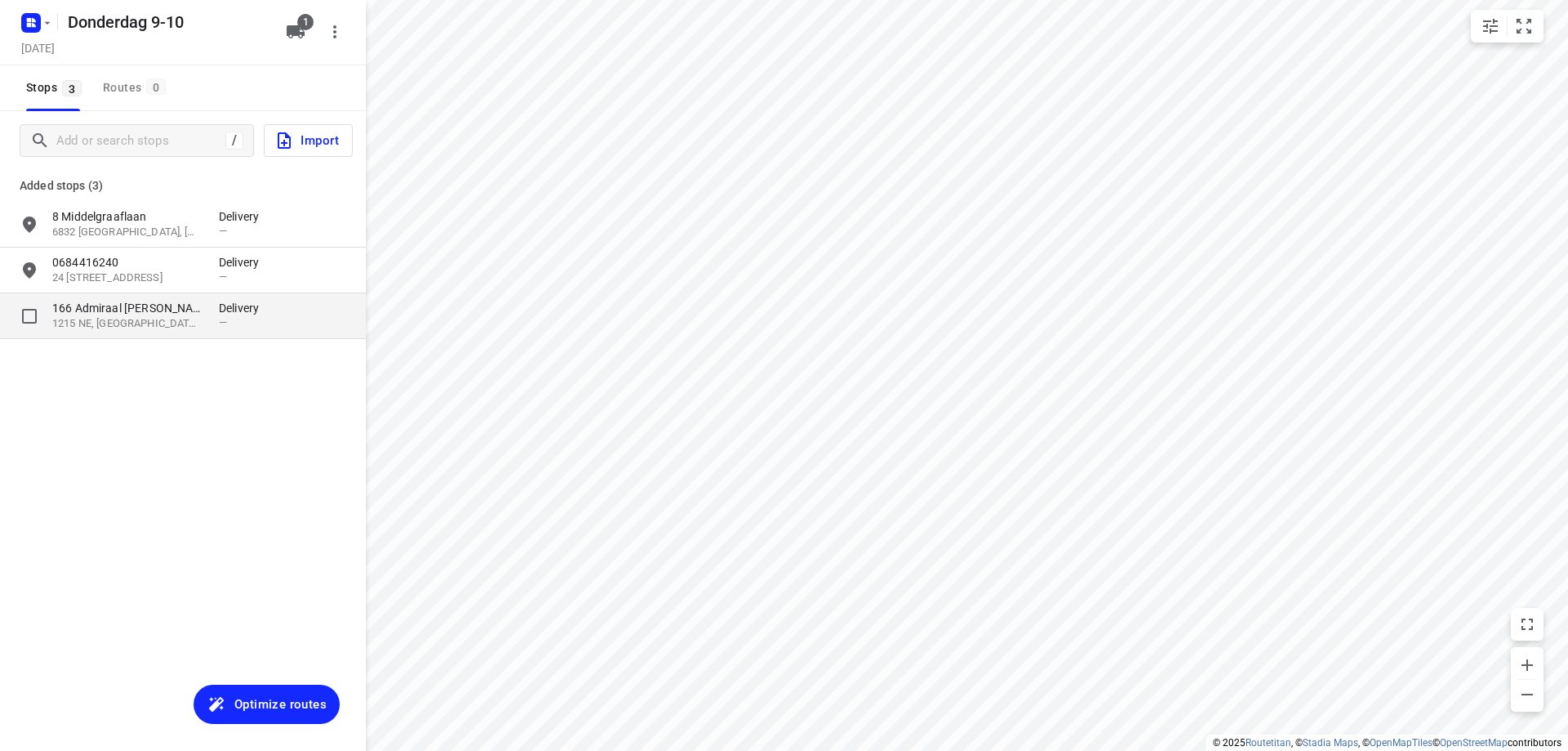
click at [197, 328] on p "1215 NE, [GEOGRAPHIC_DATA], [GEOGRAPHIC_DATA]" at bounding box center [127, 324] width 150 height 15
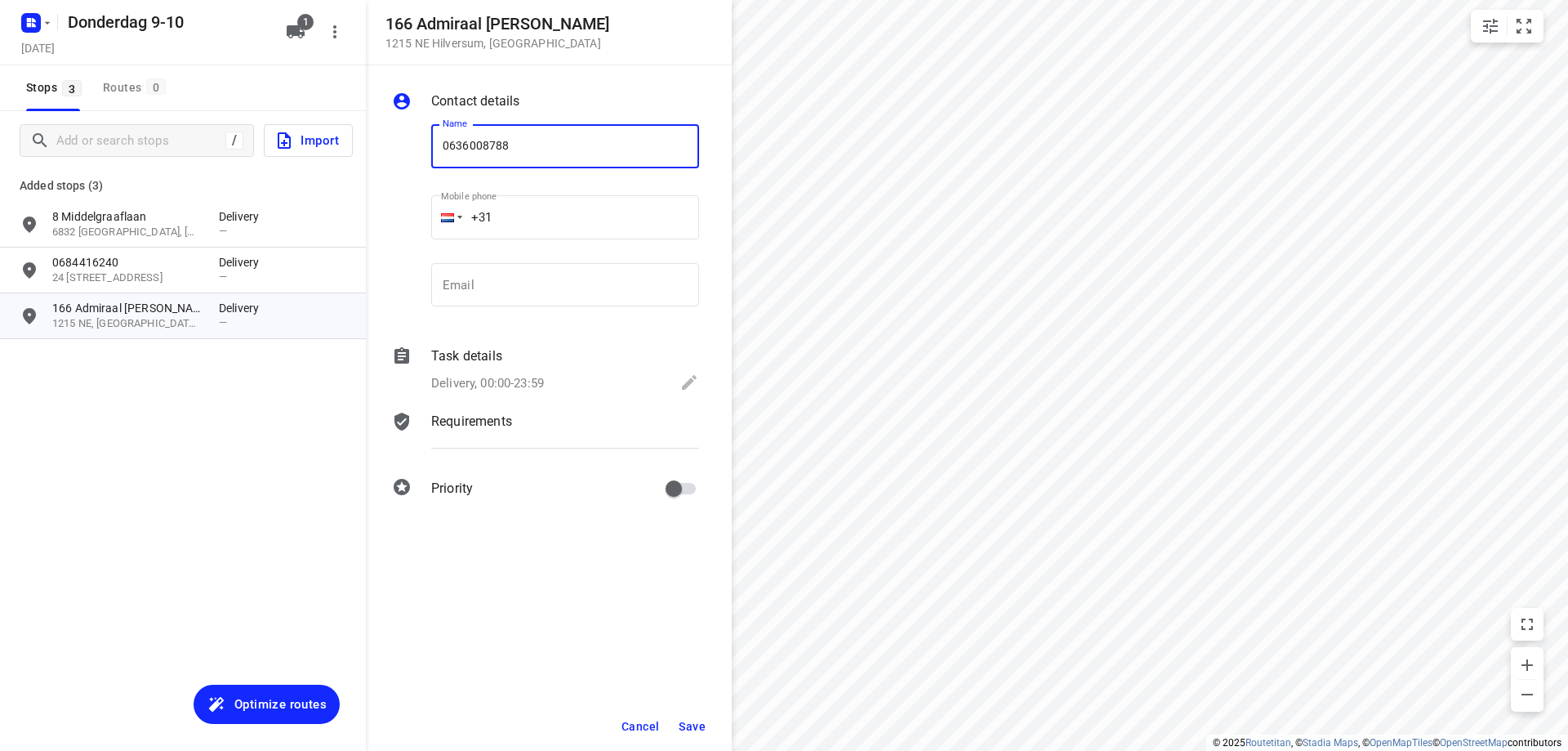
type input "0636008788"
click at [688, 732] on button "Save" at bounding box center [692, 725] width 40 height 29
